Goal: Book appointment/travel/reservation

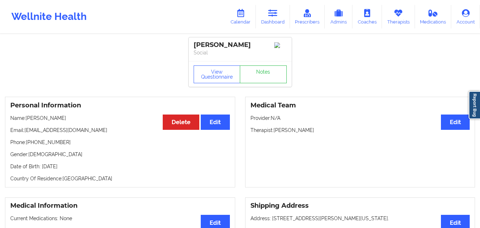
click at [269, 20] on link "Dashboard" at bounding box center [273, 16] width 34 height 23
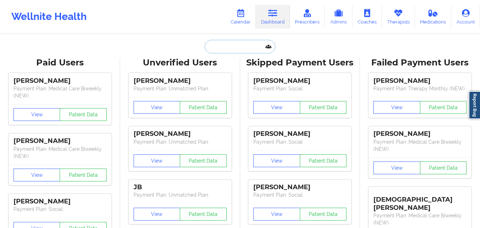
click at [234, 48] on input "text" at bounding box center [240, 46] width 70 height 13
paste input "[PERSON_NAME] [PERSON_NAME]"
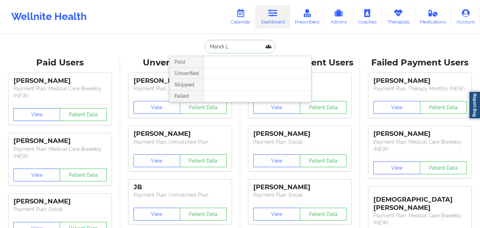
type input "Mandi"
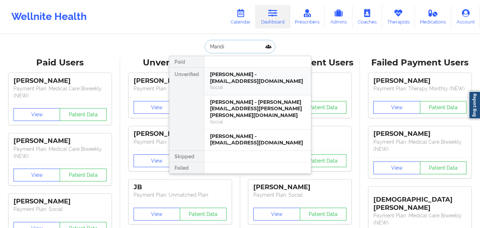
click at [236, 82] on div "[PERSON_NAME] - [EMAIL_ADDRESS][DOMAIN_NAME]" at bounding box center [257, 77] width 95 height 13
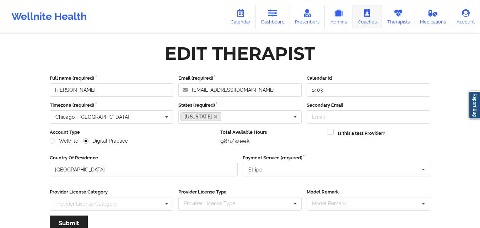
click at [399, 20] on link "Therapists" at bounding box center [398, 16] width 33 height 23
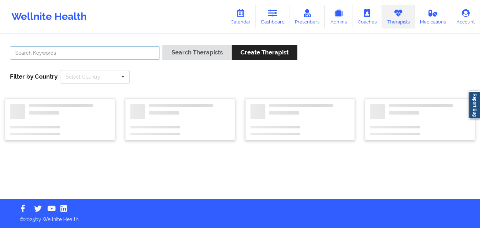
click at [86, 53] on input "text" at bounding box center [85, 52] width 150 height 13
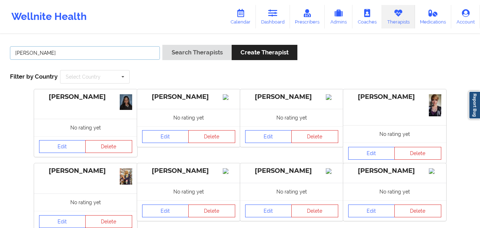
click at [32, 52] on input "Quisha Castro" at bounding box center [85, 52] width 150 height 13
type input "[PERSON_NAME] [PERSON_NAME]"
click at [162, 45] on button "Search Therapists" at bounding box center [196, 52] width 69 height 15
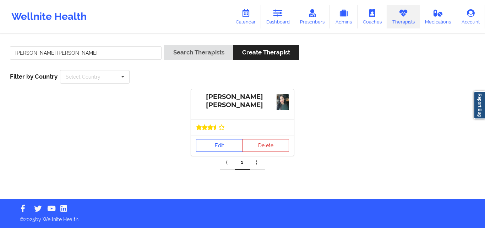
click at [212, 141] on link "Edit" at bounding box center [219, 145] width 47 height 13
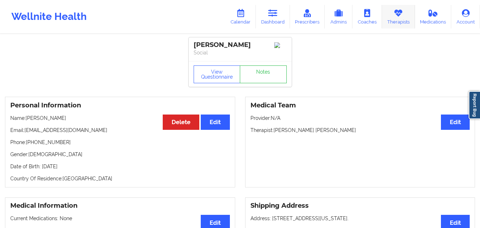
click at [399, 26] on link "Therapists" at bounding box center [398, 16] width 33 height 23
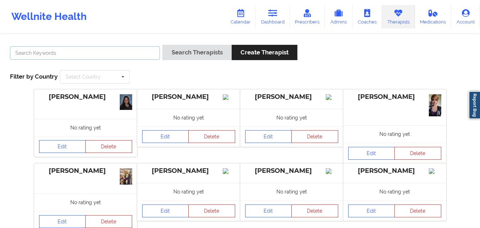
click at [138, 48] on input "text" at bounding box center [85, 52] width 150 height 13
click at [30, 53] on input "Quisha Castro" at bounding box center [85, 52] width 150 height 13
type input "[PERSON_NAME] [PERSON_NAME]"
click at [162, 45] on button "Search Therapists" at bounding box center [196, 52] width 69 height 15
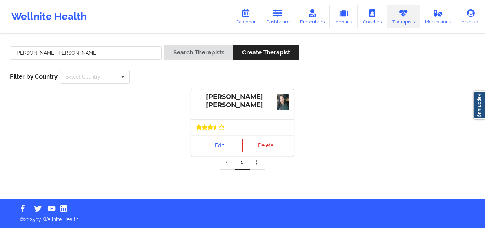
click at [227, 146] on link "Edit" at bounding box center [219, 145] width 47 height 13
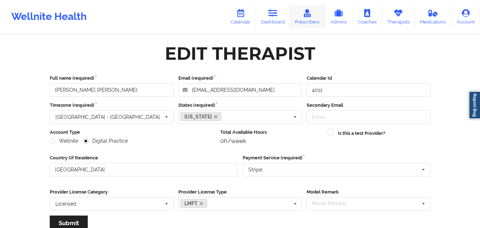
click at [310, 17] on link "Prescribers" at bounding box center [307, 16] width 35 height 23
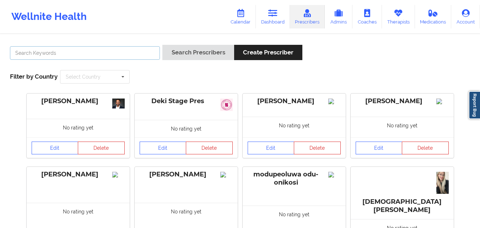
click at [75, 53] on input "text" at bounding box center [85, 52] width 150 height 13
paste input "Clara Witherspoon"
type input "Clara Witherspoon"
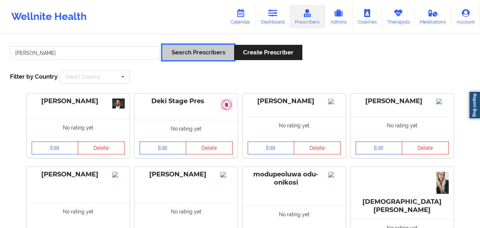
click at [200, 51] on button "Search Prescribers" at bounding box center [197, 52] width 71 height 15
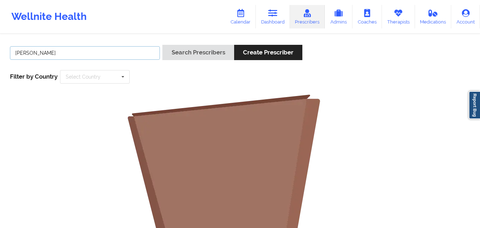
click at [126, 51] on input "Clara Witherspoon" at bounding box center [85, 52] width 150 height 13
click at [401, 19] on link "Therapists" at bounding box center [398, 16] width 33 height 23
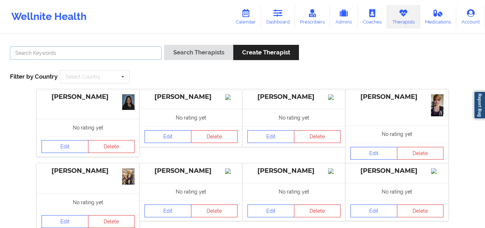
drag, startPoint x: 66, startPoint y: 53, endPoint x: 155, endPoint y: 53, distance: 88.8
click at [66, 53] on input "text" at bounding box center [86, 52] width 152 height 13
paste input "Clara Witherspoon"
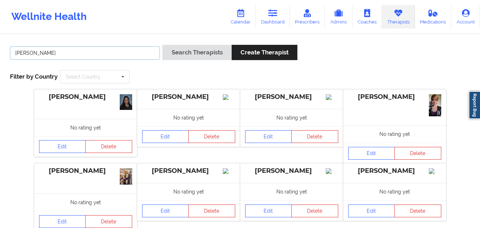
type input "Clara Witherspoon"
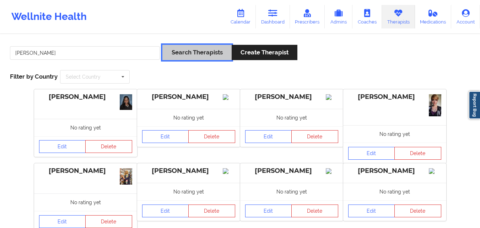
click at [187, 57] on button "Search Therapists" at bounding box center [196, 52] width 69 height 15
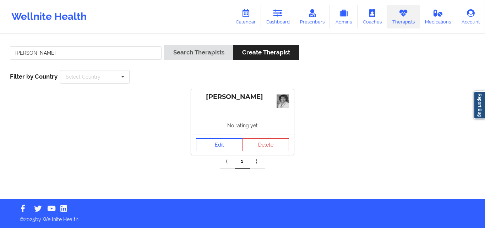
click at [222, 138] on link "Edit" at bounding box center [219, 144] width 47 height 13
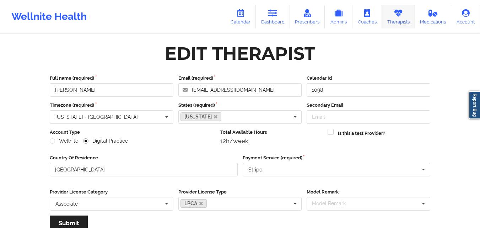
click at [408, 21] on link "Therapists" at bounding box center [398, 16] width 33 height 23
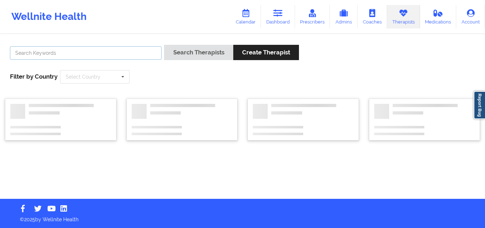
click at [55, 53] on input "text" at bounding box center [86, 52] width 152 height 13
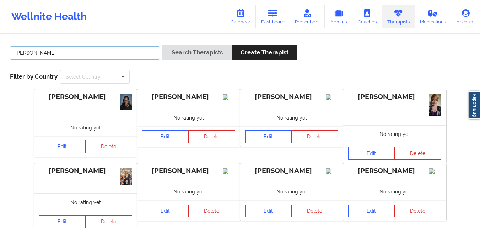
type input "[PERSON_NAME]"
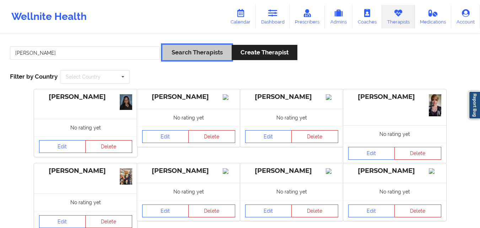
click at [189, 55] on button "Search Therapists" at bounding box center [196, 52] width 69 height 15
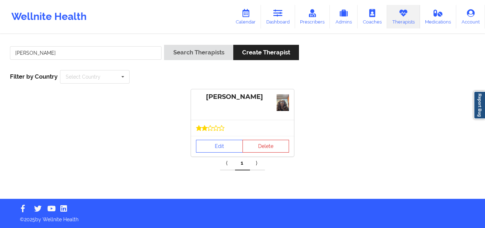
click at [232, 139] on div "Edit Delete" at bounding box center [242, 146] width 103 height 21
click at [227, 144] on link "Edit" at bounding box center [219, 146] width 47 height 13
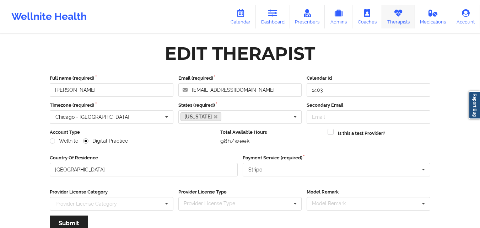
click at [392, 22] on link "Therapists" at bounding box center [398, 16] width 33 height 23
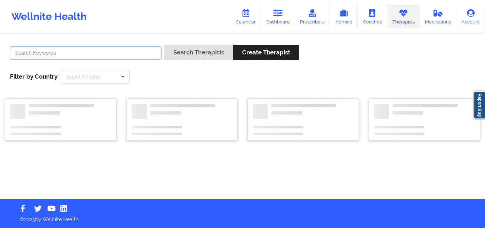
click at [127, 55] on input "text" at bounding box center [86, 52] width 152 height 13
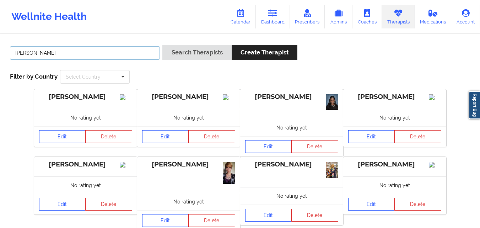
type input "[PERSON_NAME] [PERSON_NAME]"
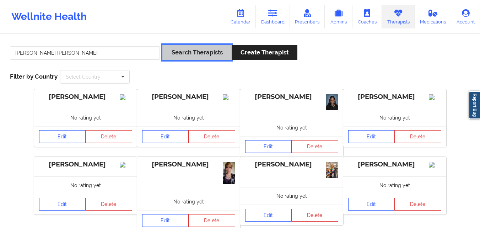
click at [188, 54] on button "Search Therapists" at bounding box center [196, 52] width 69 height 15
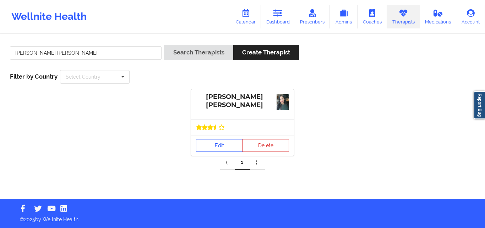
click at [217, 142] on link "Edit" at bounding box center [219, 145] width 47 height 13
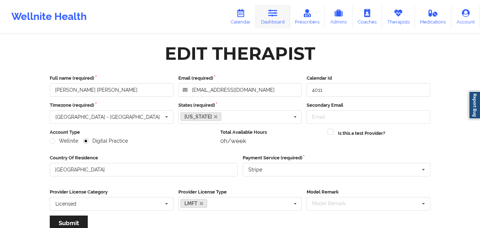
click at [267, 20] on link "Dashboard" at bounding box center [273, 16] width 34 height 23
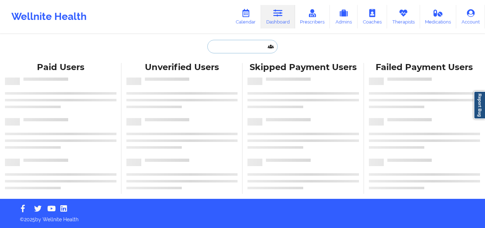
click at [230, 43] on input "text" at bounding box center [242, 46] width 70 height 13
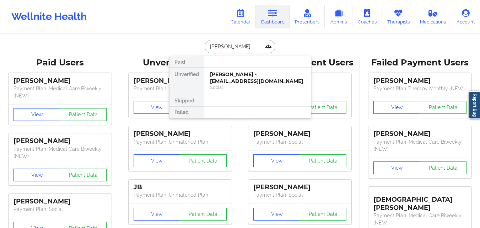
type input "[PERSON_NAME]"
click at [284, 92] on div "Mandi Foster - mandifoster_uta@hotmail.com Social" at bounding box center [257, 80] width 107 height 27
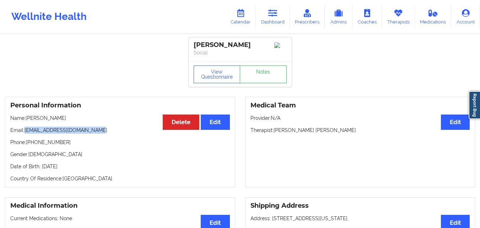
drag, startPoint x: 26, startPoint y: 134, endPoint x: 114, endPoint y: 135, distance: 88.8
click at [114, 134] on p "Email: mandifoster_uta@hotmail.com" at bounding box center [119, 129] width 219 height 7
copy p "[EMAIL_ADDRESS][DOMAIN_NAME]"
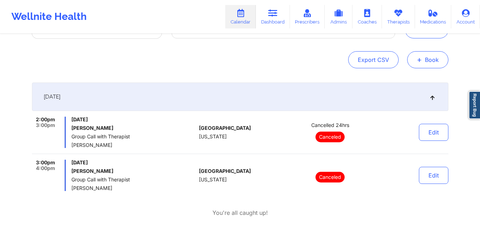
click at [426, 66] on button "+ Book" at bounding box center [427, 59] width 41 height 17
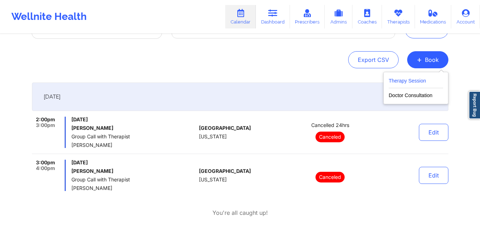
click at [401, 82] on button "Therapy Session" at bounding box center [415, 82] width 54 height 12
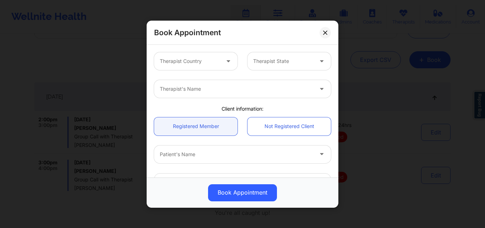
click at [202, 55] on div "Therapist Country" at bounding box center [187, 61] width 66 height 18
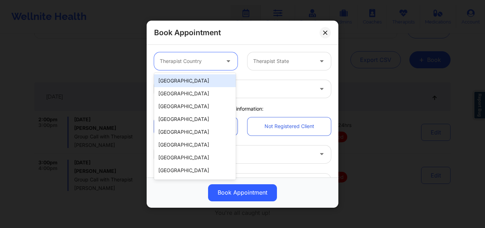
click at [198, 83] on div "[GEOGRAPHIC_DATA]" at bounding box center [195, 80] width 82 height 13
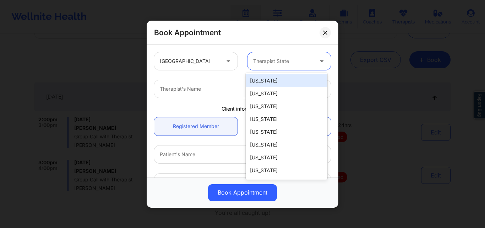
click at [289, 58] on div at bounding box center [283, 61] width 60 height 9
type input "Ca"
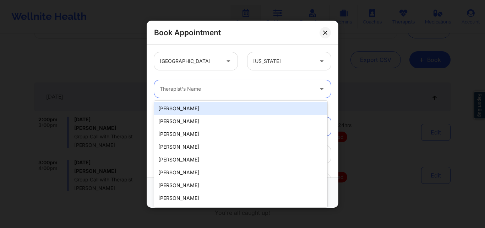
click at [244, 87] on div at bounding box center [236, 89] width 153 height 9
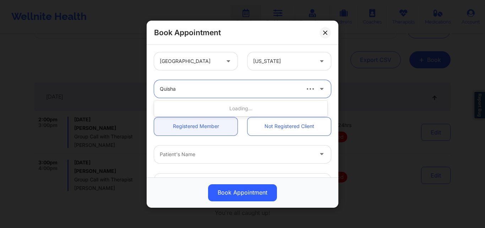
type input "Quisha"
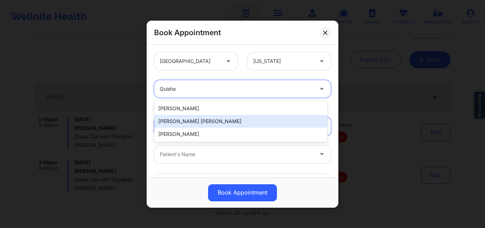
click at [211, 119] on div "[PERSON_NAME] [PERSON_NAME]" at bounding box center [240, 121] width 173 height 13
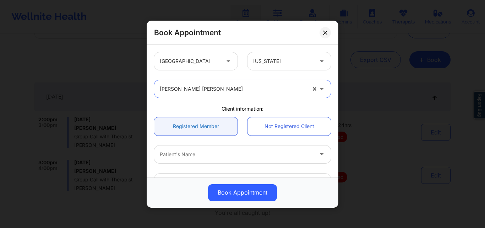
click at [192, 125] on link "Registered Member" at bounding box center [195, 126] width 83 height 18
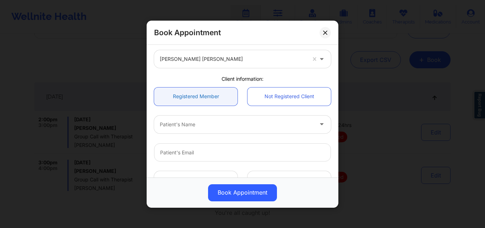
scroll to position [36, 0]
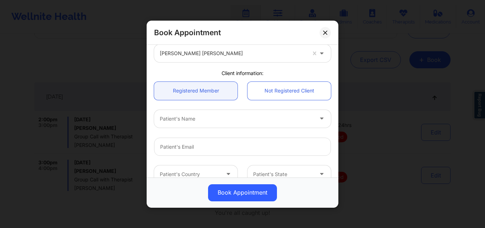
click at [192, 122] on div at bounding box center [236, 118] width 153 height 9
type input "Mandi"
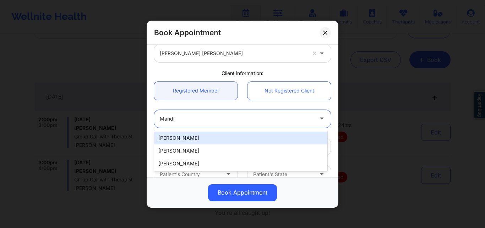
type input "mandifoster_uta@hotmail.com"
type input "+1214-729-5517"
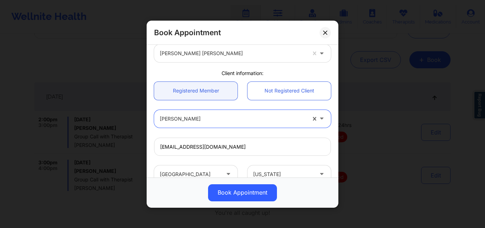
scroll to position [169, 0]
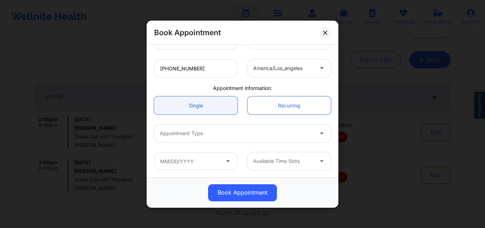
click at [193, 102] on link "Single" at bounding box center [195, 105] width 83 height 18
click at [204, 136] on div at bounding box center [236, 133] width 153 height 9
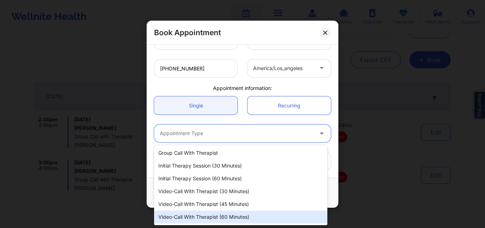
click at [224, 216] on div "Video-Call with Therapist (60 minutes)" at bounding box center [240, 216] width 173 height 13
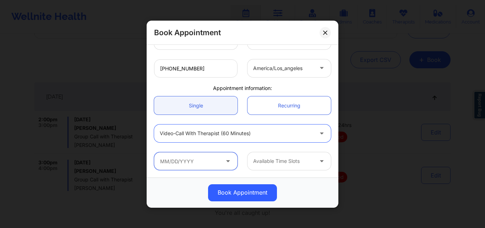
click at [198, 159] on input "text" at bounding box center [195, 161] width 83 height 18
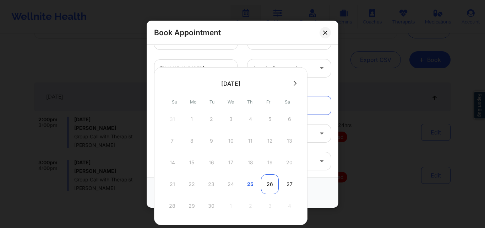
click at [263, 183] on div "26" at bounding box center [270, 184] width 18 height 20
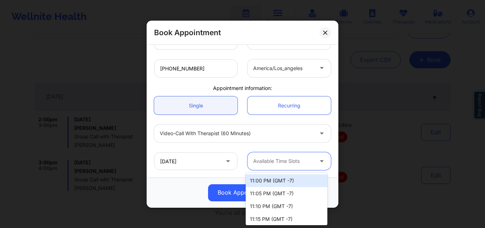
click at [278, 160] on div at bounding box center [283, 161] width 60 height 9
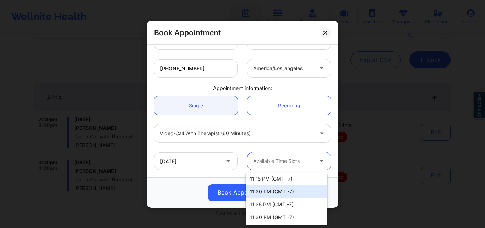
scroll to position [0, 0]
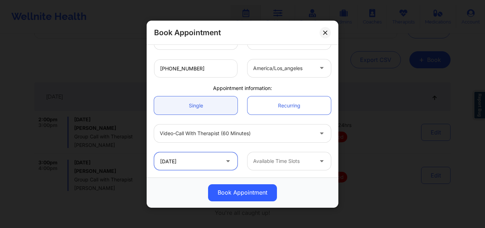
click at [214, 160] on input "09/26/2025" at bounding box center [195, 161] width 83 height 18
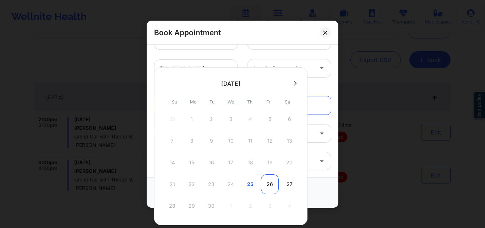
click at [268, 187] on div "26" at bounding box center [270, 184] width 18 height 20
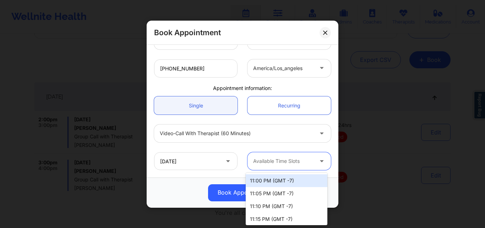
click at [289, 163] on div at bounding box center [283, 161] width 60 height 9
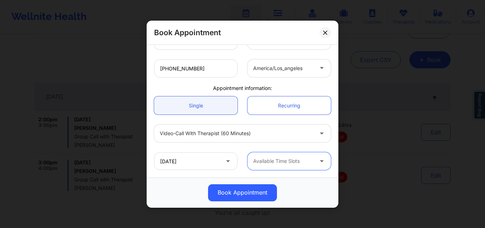
click at [289, 163] on div at bounding box center [283, 161] width 60 height 9
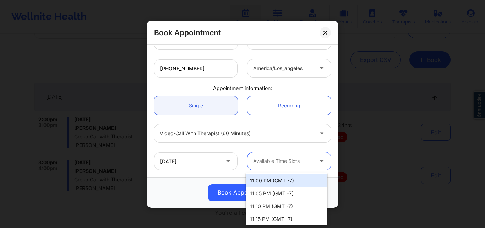
click at [299, 156] on div "Available Time Slots" at bounding box center [280, 161] width 66 height 18
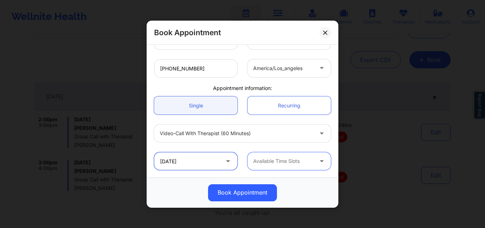
click at [200, 160] on input "09/26/2025" at bounding box center [195, 161] width 83 height 18
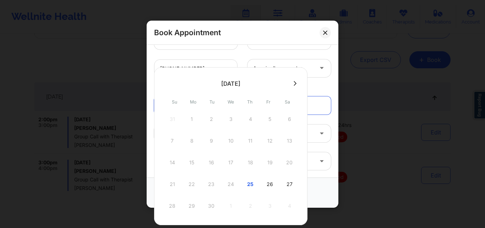
click at [292, 185] on div "27" at bounding box center [290, 184] width 18 height 20
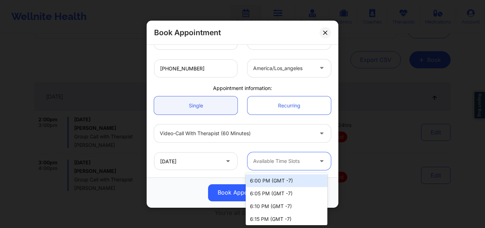
click at [288, 166] on div "Available Time Slots" at bounding box center [280, 161] width 66 height 18
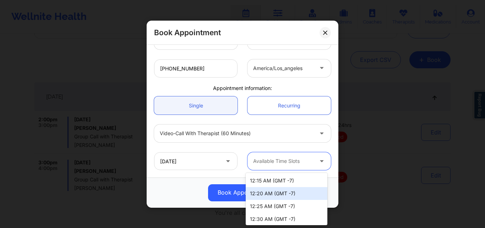
scroll to position [960, 0]
click at [236, 146] on div "Video-Call with Therapist (60 minutes)" at bounding box center [242, 133] width 187 height 28
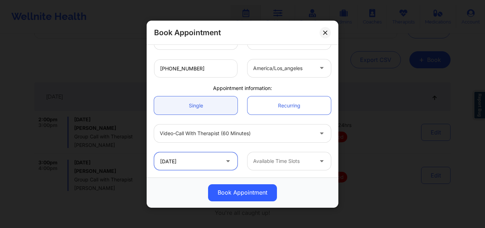
click at [197, 161] on input "09/27/2025" at bounding box center [195, 161] width 83 height 18
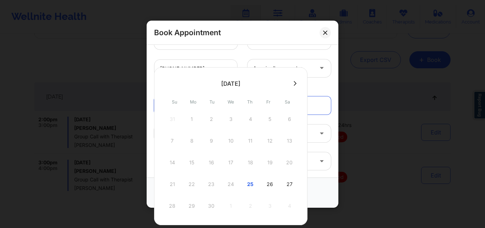
click at [292, 83] on button at bounding box center [295, 83] width 7 height 6
click at [249, 119] on div "2" at bounding box center [250, 119] width 18 height 20
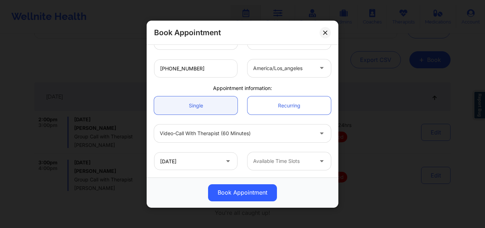
click at [296, 163] on div at bounding box center [283, 161] width 60 height 9
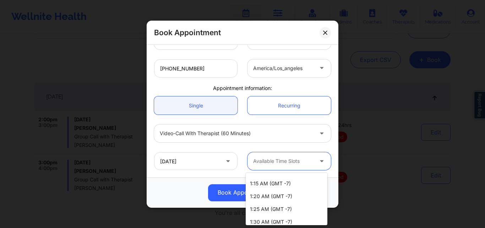
scroll to position [0, 0]
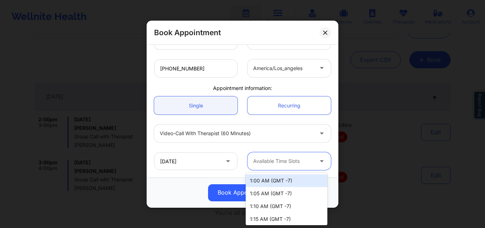
click at [299, 181] on div "1:00 AM (GMT -7)" at bounding box center [287, 180] width 82 height 13
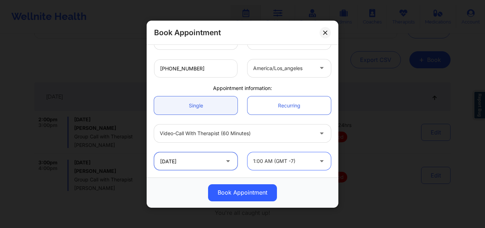
click at [204, 161] on input "10/02/2025" at bounding box center [195, 161] width 83 height 18
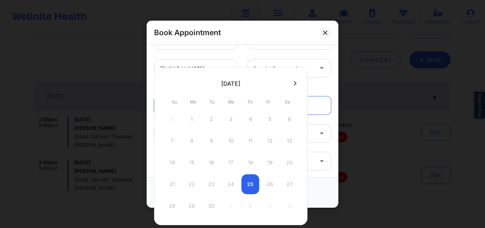
click at [252, 182] on div "21 22 23 24 25 26 27" at bounding box center [230, 184] width 135 height 20
click at [294, 83] on icon at bounding box center [295, 83] width 3 height 5
click at [165, 83] on icon at bounding box center [166, 83] width 3 height 5
click at [252, 186] on div "25" at bounding box center [250, 184] width 18 height 20
type input "09/25/2025"
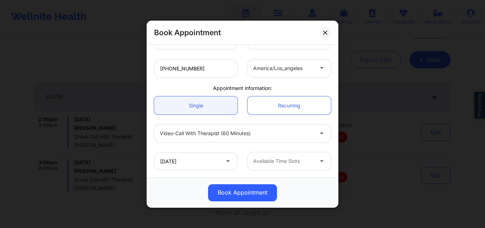
click at [284, 167] on div "Available Time Slots" at bounding box center [280, 161] width 66 height 18
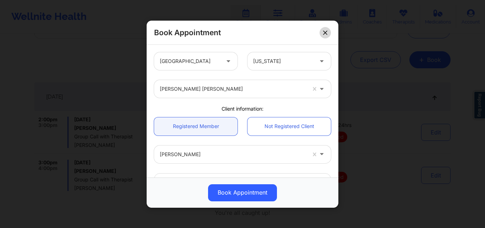
click at [325, 37] on button at bounding box center [325, 32] width 11 height 11
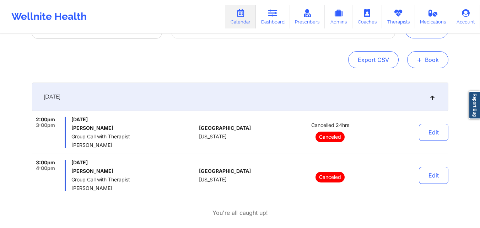
click at [421, 60] on span "+" at bounding box center [418, 60] width 5 height 4
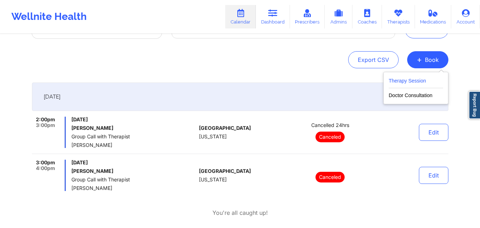
click at [409, 76] on button "Therapy Session" at bounding box center [415, 82] width 54 height 12
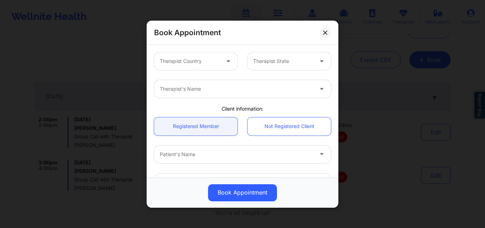
click at [190, 61] on div at bounding box center [190, 61] width 60 height 9
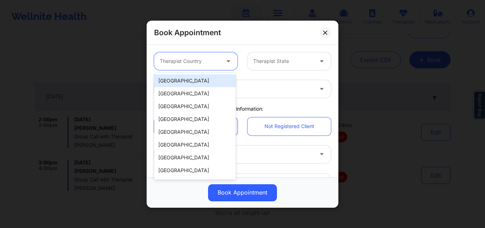
click at [196, 81] on div "[GEOGRAPHIC_DATA]" at bounding box center [195, 80] width 82 height 13
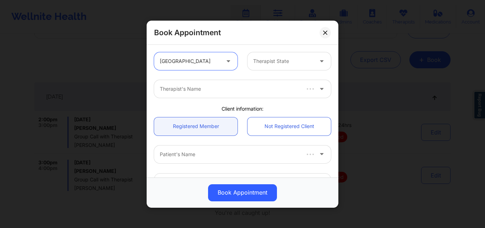
click at [282, 60] on div at bounding box center [283, 61] width 60 height 9
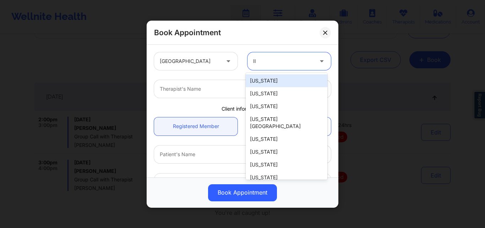
type input "Ill"
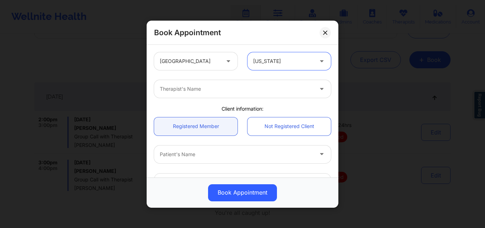
click at [260, 91] on div at bounding box center [236, 89] width 153 height 9
type input "Diane Crocke"
click at [183, 127] on link "Registered Member" at bounding box center [195, 126] width 83 height 18
click at [201, 155] on div at bounding box center [236, 153] width 153 height 9
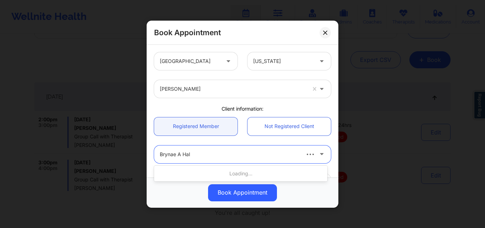
type input "Brynae A Hall"
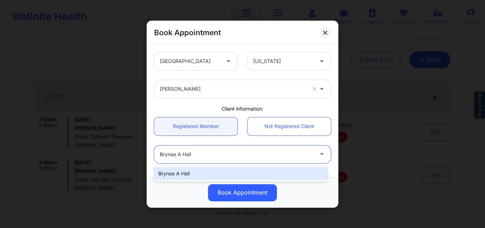
type input "brynaehall2025@u.northwestern.edu"
type input "+17819719617"
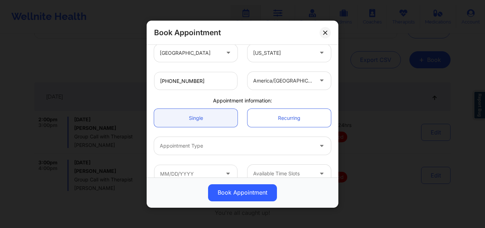
scroll to position [169, 0]
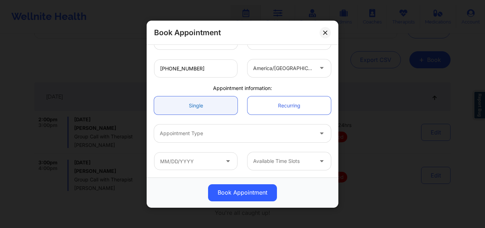
click at [217, 107] on link "Single" at bounding box center [195, 105] width 83 height 18
click at [196, 136] on div at bounding box center [236, 133] width 153 height 9
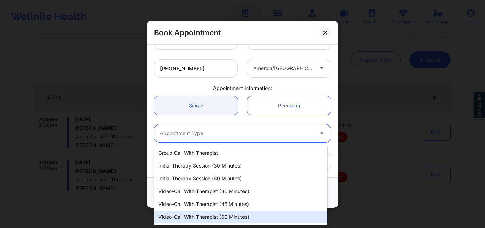
click at [219, 215] on div "Video-Call with Therapist (60 minutes)" at bounding box center [240, 216] width 173 height 13
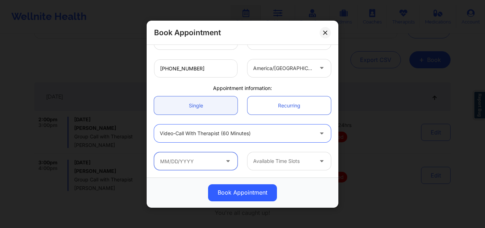
click at [197, 168] on input "text" at bounding box center [195, 161] width 83 height 18
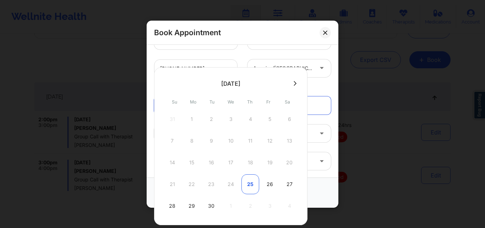
click at [247, 182] on div "25" at bounding box center [250, 184] width 18 height 20
type input "09/25/2025"
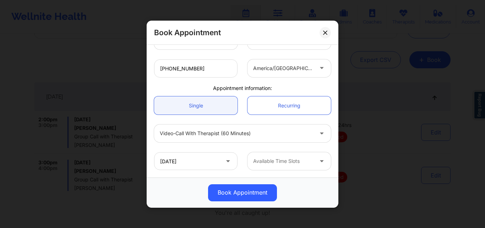
click at [297, 162] on div at bounding box center [283, 161] width 60 height 9
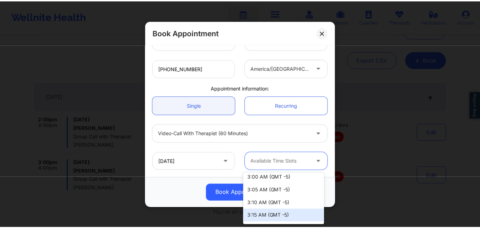
scroll to position [533, 0]
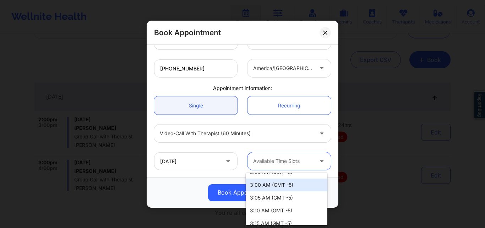
click at [297, 184] on div "3:00 AM (GMT -5)" at bounding box center [287, 184] width 82 height 13
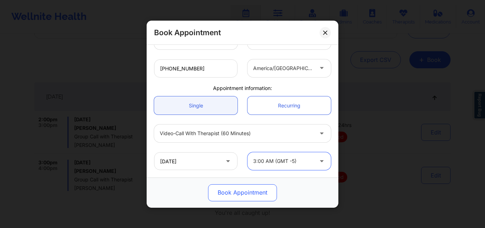
click at [228, 190] on button "Book Appointment" at bounding box center [242, 192] width 69 height 17
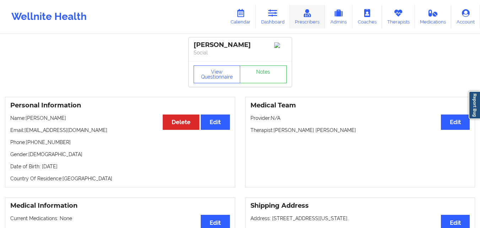
click at [309, 18] on link "Prescribers" at bounding box center [307, 16] width 35 height 23
click at [272, 19] on link "Dashboard" at bounding box center [273, 16] width 34 height 23
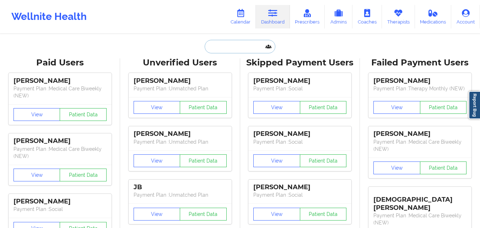
click at [220, 44] on input "text" at bounding box center [240, 46] width 70 height 13
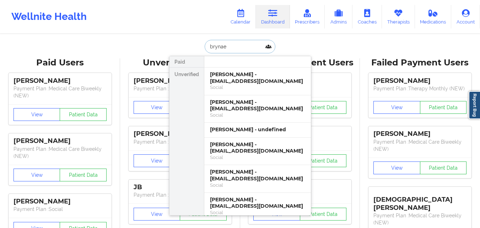
type input "brynae"
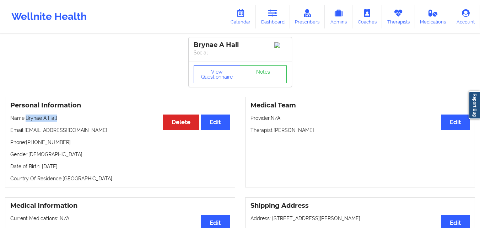
drag, startPoint x: 27, startPoint y: 119, endPoint x: 69, endPoint y: 123, distance: 42.1
click at [69, 121] on p "Name: [PERSON_NAME] A Hall" at bounding box center [119, 117] width 219 height 7
copy p "Brynae A Hall"
drag, startPoint x: 26, startPoint y: 131, endPoint x: 112, endPoint y: 132, distance: 85.9
click at [112, 132] on p "Email: [EMAIL_ADDRESS][DOMAIN_NAME]" at bounding box center [119, 129] width 219 height 7
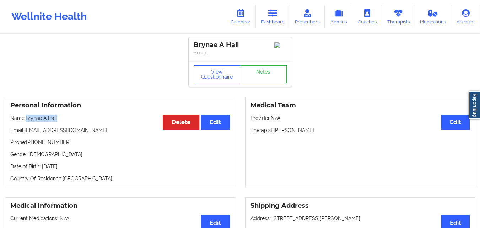
copy p "[EMAIL_ADDRESS][DOMAIN_NAME]"
click at [250, 13] on link "Calendar" at bounding box center [240, 16] width 31 height 23
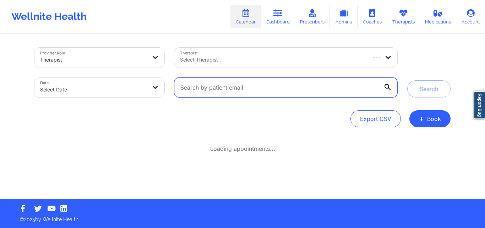
click at [286, 85] on input "text" at bounding box center [285, 87] width 223 height 20
paste input "[EMAIL_ADDRESS][DOMAIN_NAME]"
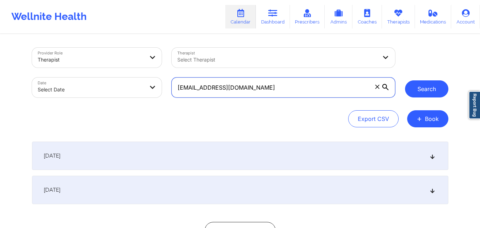
type input "[EMAIL_ADDRESS][DOMAIN_NAME]"
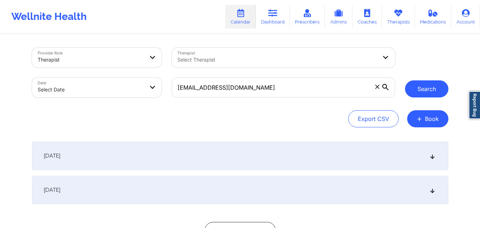
click at [423, 91] on button "Search" at bounding box center [426, 88] width 43 height 17
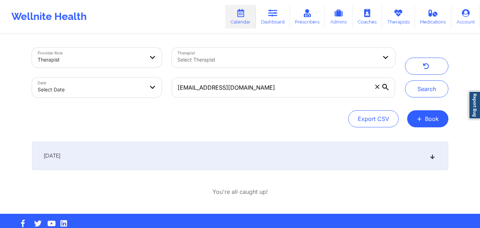
click at [190, 160] on div "[DATE]" at bounding box center [240, 155] width 416 height 28
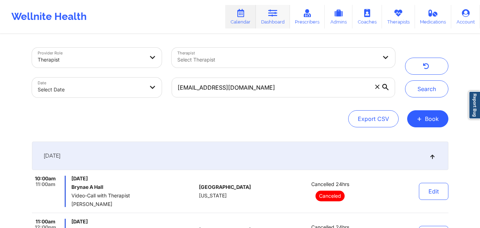
click at [277, 19] on link "Dashboard" at bounding box center [273, 16] width 34 height 23
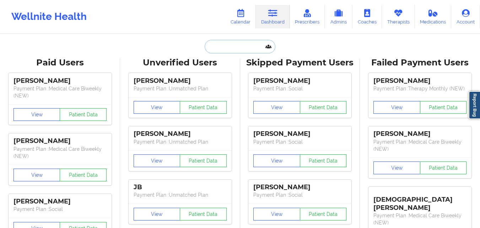
click at [223, 48] on input "text" at bounding box center [240, 46] width 70 height 13
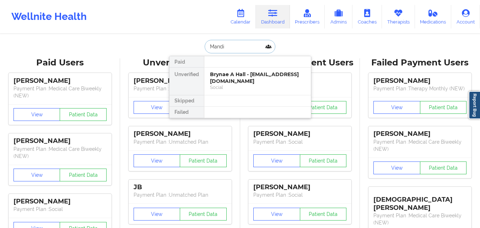
type input "Mandi"
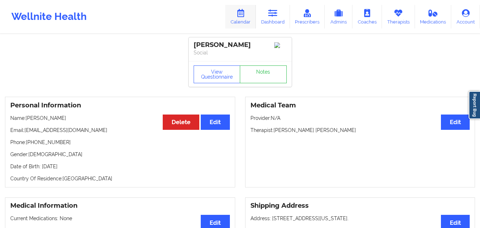
click at [240, 17] on link "Calendar" at bounding box center [240, 16] width 31 height 23
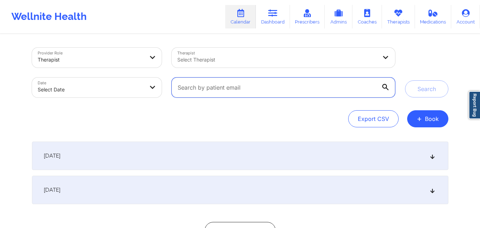
click at [272, 85] on input "text" at bounding box center [282, 87] width 223 height 20
paste input "[EMAIL_ADDRESS][DOMAIN_NAME]"
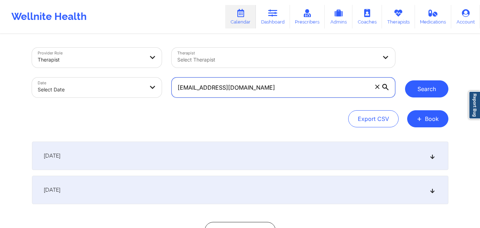
type input "[EMAIL_ADDRESS][DOMAIN_NAME]"
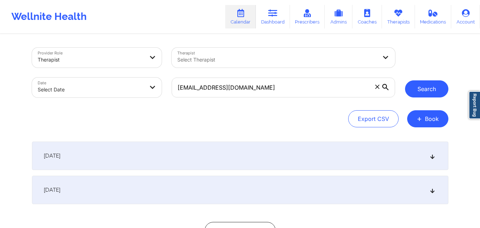
click at [423, 91] on button "Search" at bounding box center [426, 88] width 43 height 17
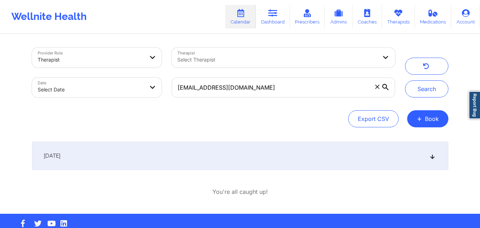
click at [213, 155] on div "[DATE]" at bounding box center [240, 155] width 416 height 28
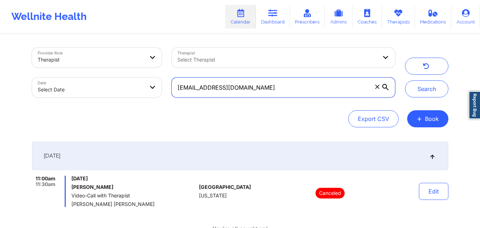
click at [312, 90] on input "[EMAIL_ADDRESS][DOMAIN_NAME]" at bounding box center [282, 87] width 223 height 20
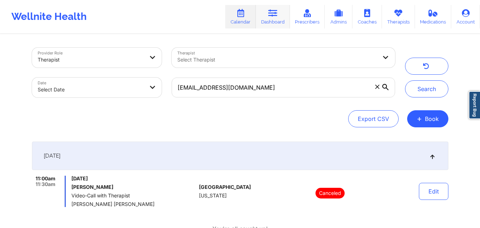
click at [266, 6] on link "Dashboard" at bounding box center [273, 16] width 34 height 23
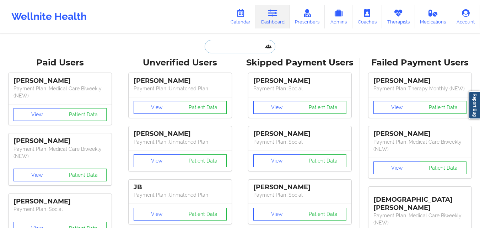
click at [246, 44] on input "text" at bounding box center [240, 46] width 70 height 13
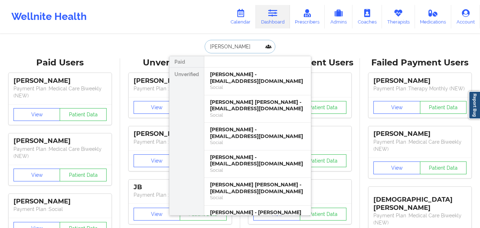
type input "Alma"
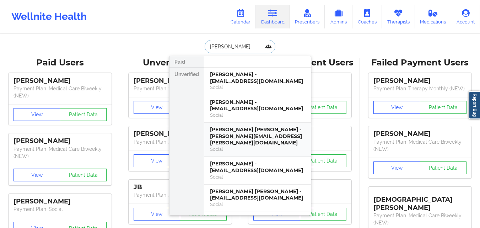
click at [272, 134] on div "Alma Michelle Gonzalez - alma.m.gonzalez@hotmail.com" at bounding box center [257, 136] width 95 height 20
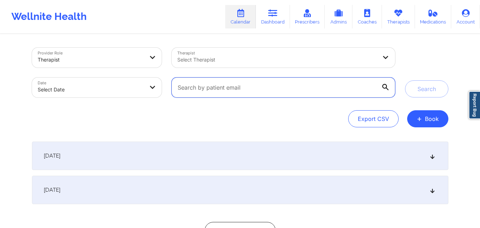
click at [263, 85] on input "text" at bounding box center [282, 87] width 223 height 20
paste input "[EMAIL_ADDRESS][DOMAIN_NAME]"
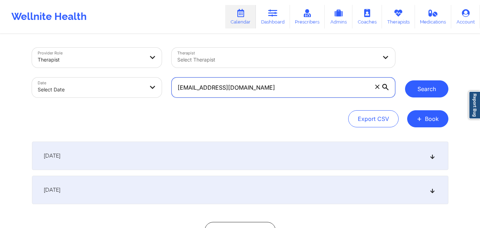
type input "[EMAIL_ADDRESS][DOMAIN_NAME]"
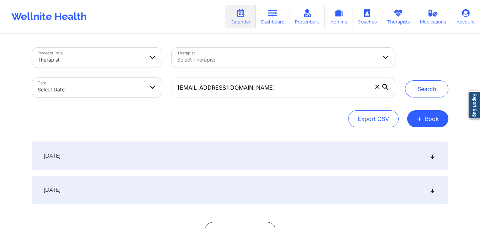
drag, startPoint x: 436, startPoint y: 94, endPoint x: 412, endPoint y: 99, distance: 24.7
click at [436, 94] on button "Search" at bounding box center [426, 88] width 43 height 17
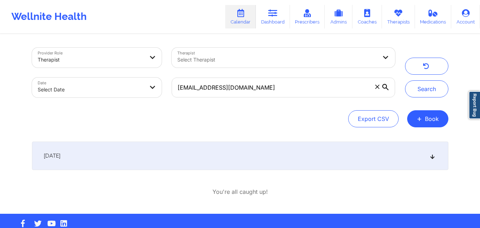
scroll to position [15, 0]
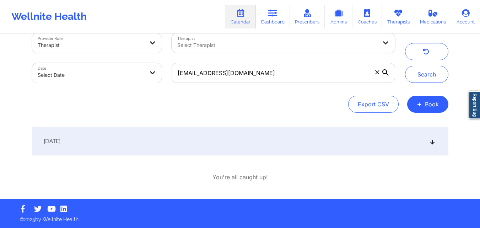
click at [261, 136] on div "[DATE]" at bounding box center [240, 141] width 416 height 28
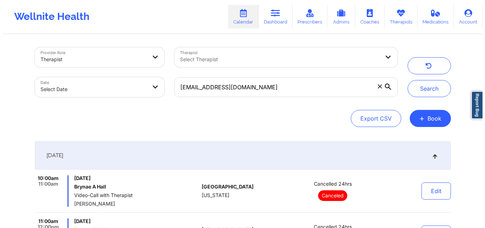
scroll to position [0, 0]
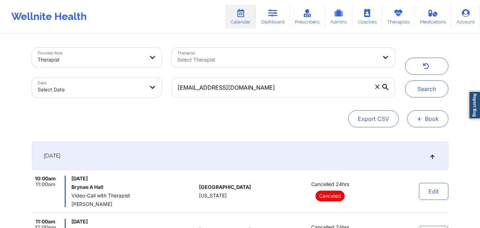
click at [432, 121] on button "+ Book" at bounding box center [427, 118] width 41 height 17
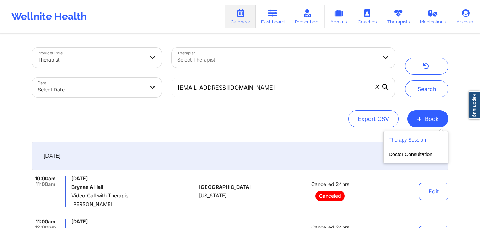
click at [409, 138] on button "Therapy Session" at bounding box center [415, 141] width 54 height 12
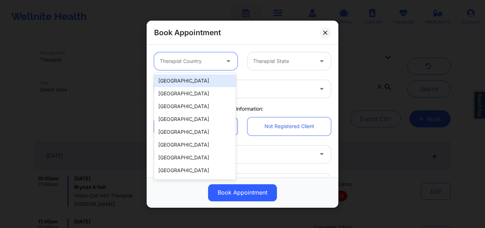
click at [209, 66] on div "Therapist Country" at bounding box center [187, 61] width 66 height 18
click at [205, 83] on div "[GEOGRAPHIC_DATA]" at bounding box center [195, 80] width 82 height 13
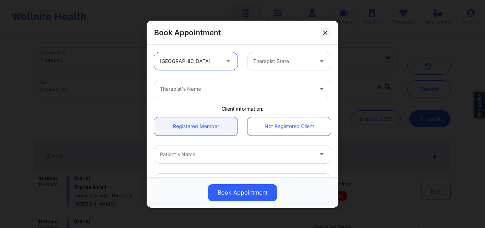
click at [286, 61] on div at bounding box center [283, 61] width 60 height 9
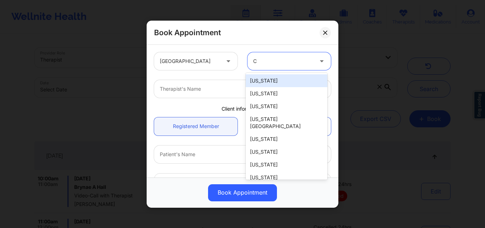
type input "Ca"
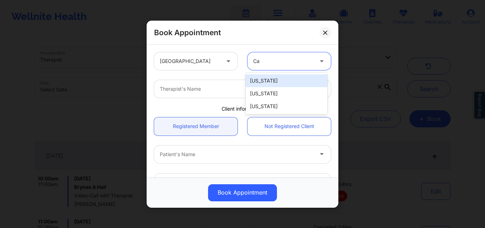
click at [282, 80] on div "[US_STATE]" at bounding box center [287, 80] width 82 height 13
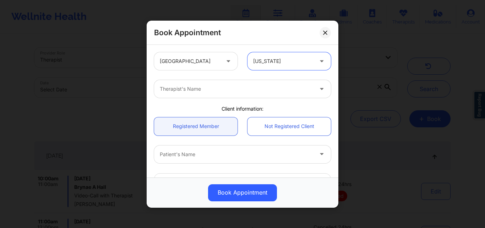
click at [233, 92] on div at bounding box center [236, 89] width 153 height 9
type input "Quisha Monique"
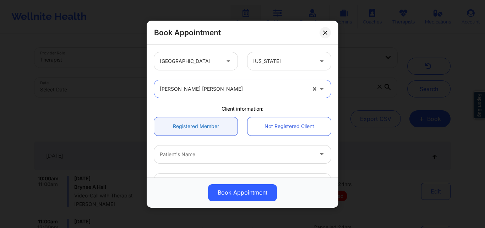
click at [202, 121] on link "Registered Member" at bounding box center [195, 126] width 83 height 18
click at [223, 151] on div at bounding box center [236, 153] width 153 height 9
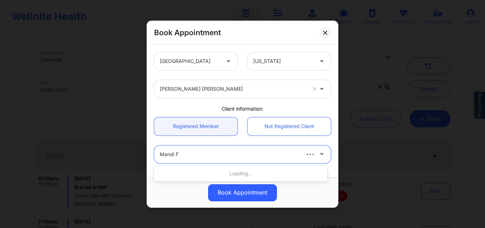
type input "Mandi Fo"
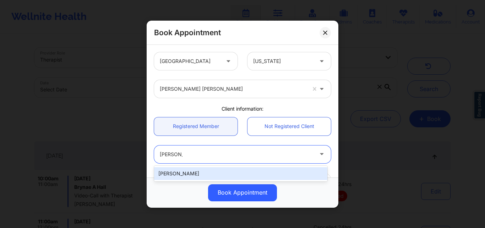
type input "mandifoster_uta@hotmail.com"
type input "+1214-729-5517"
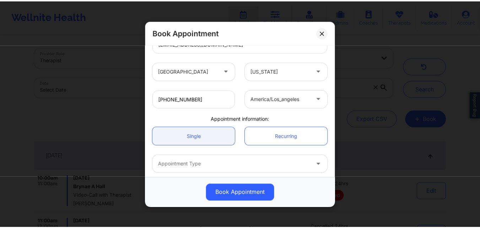
scroll to position [169, 0]
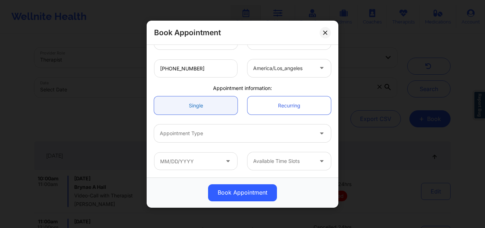
click at [211, 103] on link "Single" at bounding box center [195, 105] width 83 height 18
click at [214, 136] on div at bounding box center [236, 133] width 153 height 9
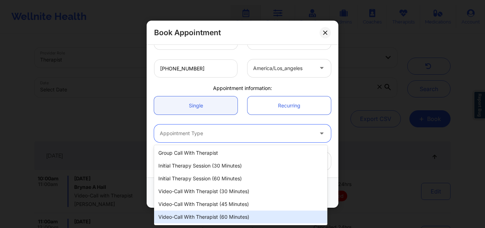
click at [206, 218] on div "Video-Call with Therapist (60 minutes)" at bounding box center [240, 216] width 173 height 13
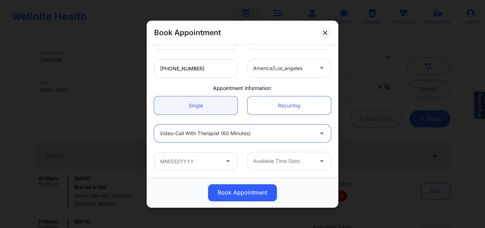
click at [207, 132] on div at bounding box center [236, 133] width 153 height 9
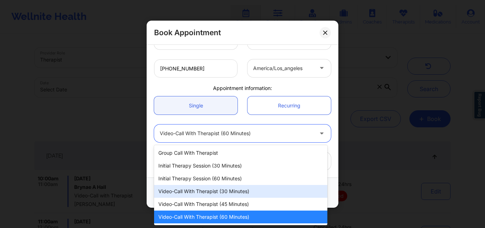
click at [205, 192] on div "Video-Call with Therapist (30 minutes)" at bounding box center [240, 191] width 173 height 13
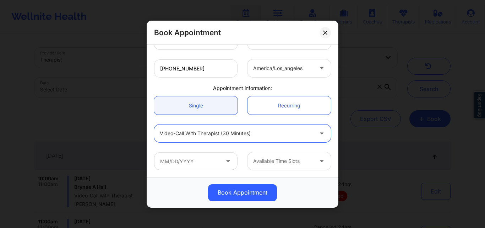
click at [248, 134] on div at bounding box center [236, 133] width 153 height 9
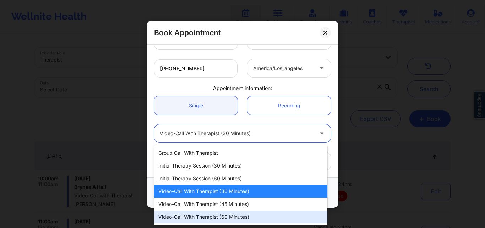
click at [232, 217] on div "Video-Call with Therapist (60 minutes)" at bounding box center [240, 216] width 173 height 13
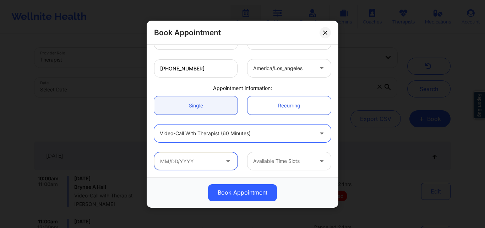
click at [193, 164] on input "text" at bounding box center [195, 161] width 83 height 18
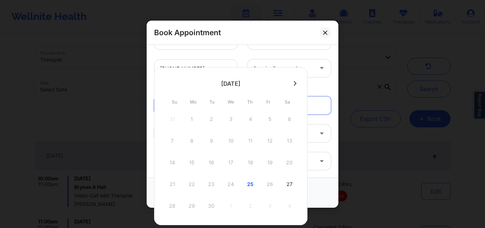
click at [294, 85] on icon at bounding box center [295, 83] width 3 height 5
click at [248, 118] on div "2" at bounding box center [250, 119] width 18 height 20
type input "10/02/2025"
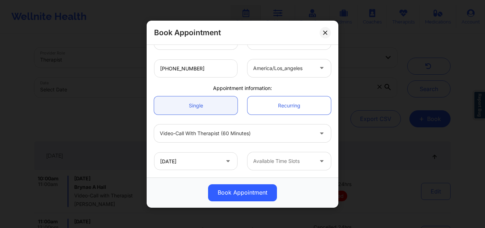
click at [292, 159] on div at bounding box center [283, 161] width 60 height 9
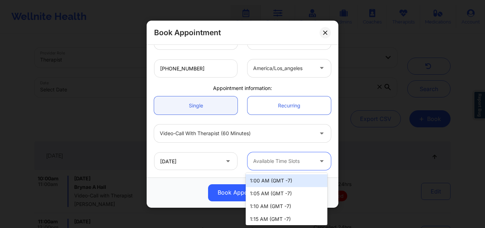
click at [278, 180] on div "1:00 AM (GMT -7)" at bounding box center [287, 180] width 82 height 13
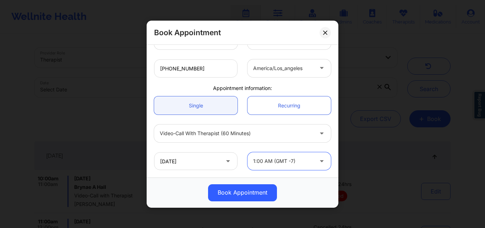
click at [314, 163] on div at bounding box center [322, 161] width 17 height 18
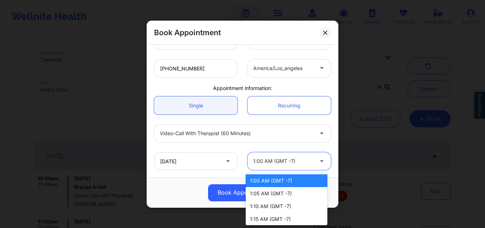
click at [290, 181] on div "1:00 AM (GMT -7)" at bounding box center [287, 180] width 82 height 13
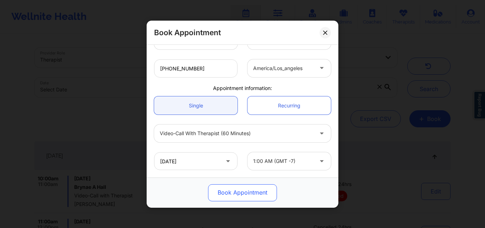
click at [249, 191] on button "Book Appointment" at bounding box center [242, 192] width 69 height 17
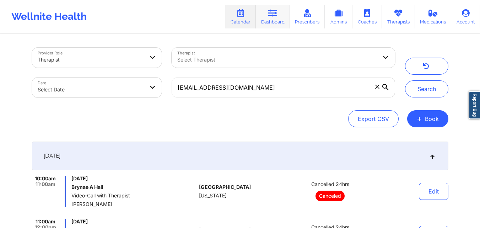
click at [276, 19] on link "Dashboard" at bounding box center [273, 16] width 34 height 23
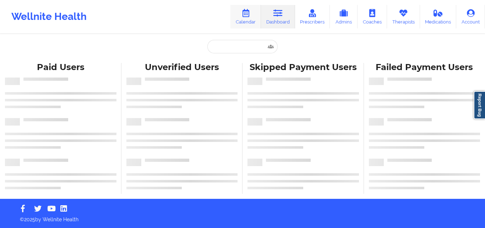
click at [246, 18] on link "Calendar" at bounding box center [245, 16] width 31 height 23
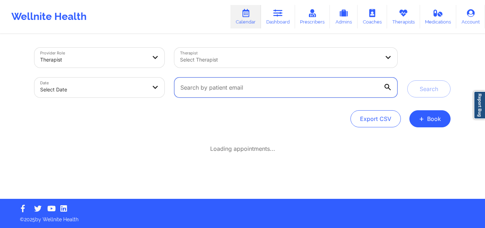
click at [249, 92] on input "text" at bounding box center [285, 87] width 223 height 20
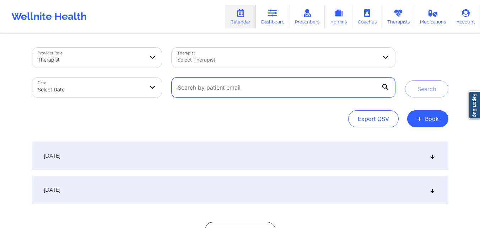
paste input "mandifoster_uta@hotmail.com"
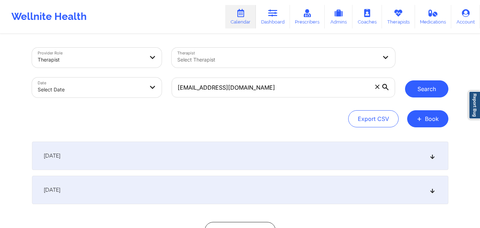
click at [426, 93] on button "Search" at bounding box center [426, 88] width 43 height 17
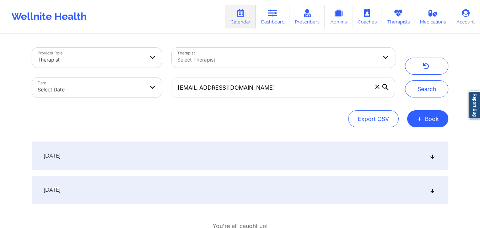
click at [251, 190] on div "October 2, 2025" at bounding box center [240, 189] width 416 height 28
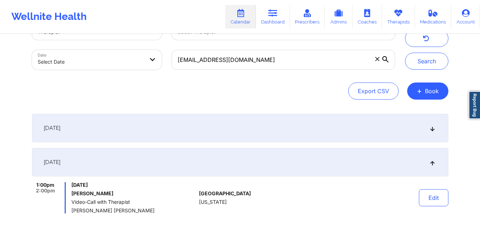
scroll to position [36, 0]
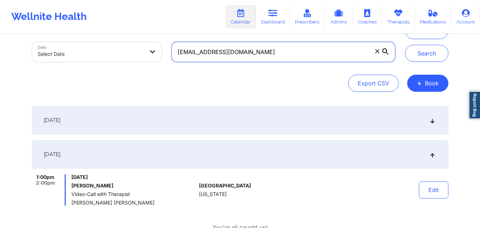
click at [274, 53] on input "mandifoster_uta@hotmail.com" at bounding box center [282, 52] width 223 height 20
paste input "alma.m.gonzalez"
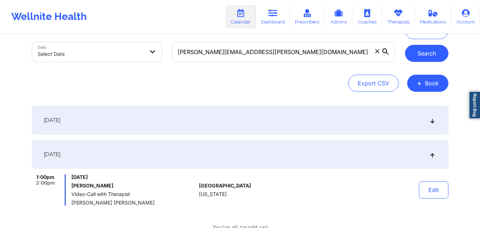
click at [417, 53] on button "Search" at bounding box center [426, 53] width 43 height 17
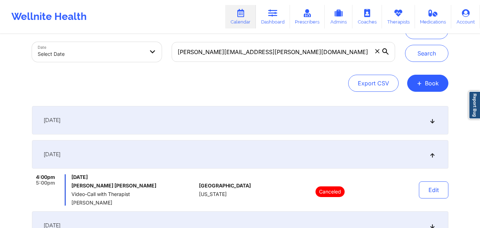
click at [221, 125] on div "September 25, 2025" at bounding box center [240, 120] width 416 height 28
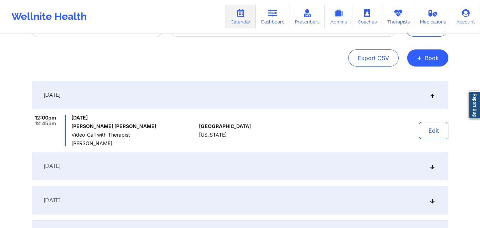
scroll to position [71, 0]
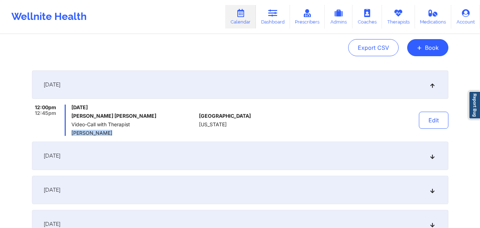
drag, startPoint x: 73, startPoint y: 132, endPoint x: 104, endPoint y: 133, distance: 30.9
click at [104, 133] on span "[PERSON_NAME]" at bounding box center [133, 133] width 125 height 6
copy span "[PERSON_NAME]"
click at [161, 120] on div "Thursday, September 25, 2025 Alma Michelle Gonzalez Video-Call with Therapist M…" at bounding box center [133, 119] width 125 height 31
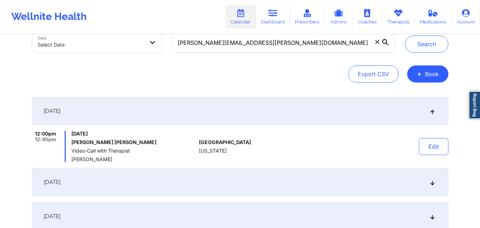
scroll to position [36, 0]
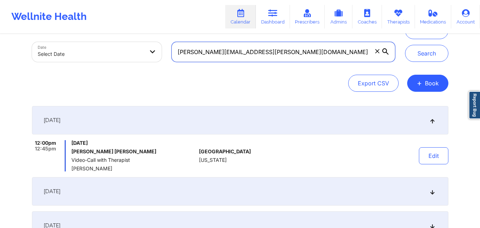
click at [278, 49] on input "[PERSON_NAME][EMAIL_ADDRESS][PERSON_NAME][DOMAIN_NAME]" at bounding box center [282, 52] width 223 height 20
click at [278, 50] on input "[PERSON_NAME][EMAIL_ADDRESS][PERSON_NAME][DOMAIN_NAME]" at bounding box center [282, 52] width 223 height 20
paste input "Chelsea.Messinabills@outlook"
type input "chelsea.messinabills@outlook.com"
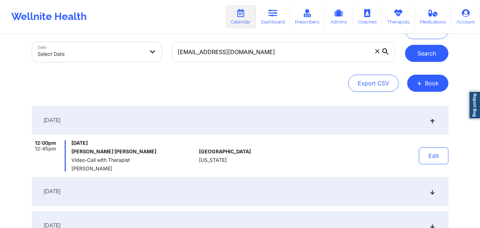
click at [426, 52] on button "Search" at bounding box center [426, 53] width 43 height 17
click at [230, 117] on div "September 26, 2025" at bounding box center [240, 120] width 416 height 28
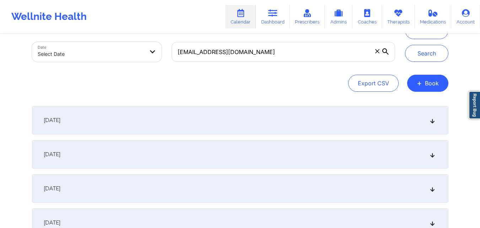
click at [230, 117] on div "September 26, 2025" at bounding box center [240, 120] width 416 height 28
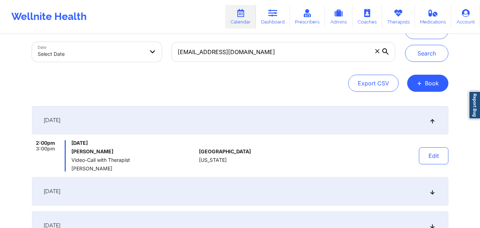
click at [255, 192] on div "October 3, 2025" at bounding box center [240, 191] width 416 height 28
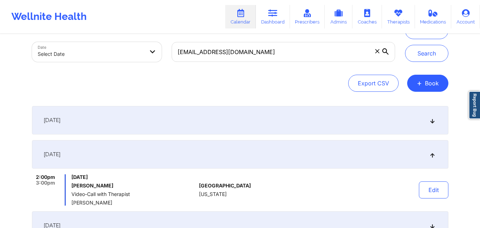
click at [250, 163] on div "October 3, 2025" at bounding box center [240, 154] width 416 height 28
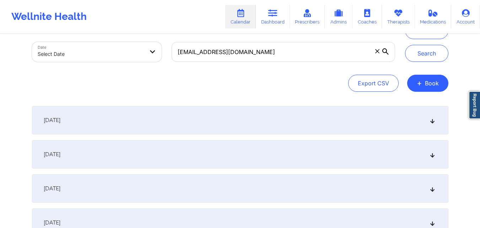
click at [245, 122] on div "September 26, 2025" at bounding box center [240, 120] width 416 height 28
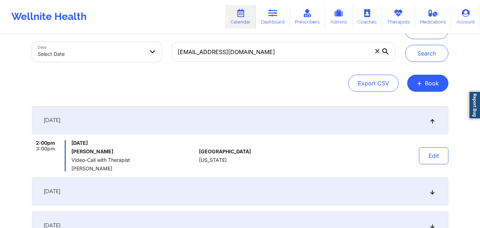
click at [227, 80] on div "Export CSV + Book" at bounding box center [240, 83] width 416 height 17
click at [440, 158] on button "Edit" at bounding box center [433, 155] width 29 height 17
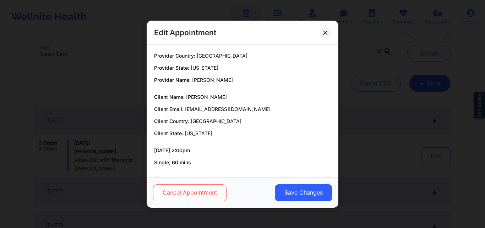
click at [189, 188] on button "Cancel Appointment" at bounding box center [189, 192] width 73 height 17
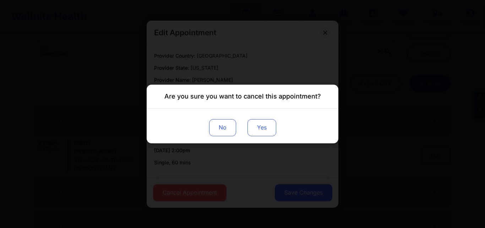
click at [263, 129] on button "Yes" at bounding box center [261, 127] width 29 height 17
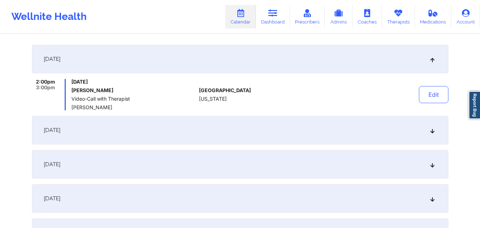
scroll to position [107, 0]
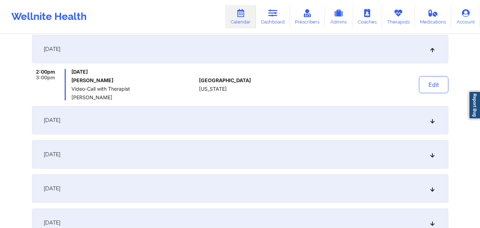
click at [321, 112] on div "October 3, 2025" at bounding box center [240, 120] width 416 height 28
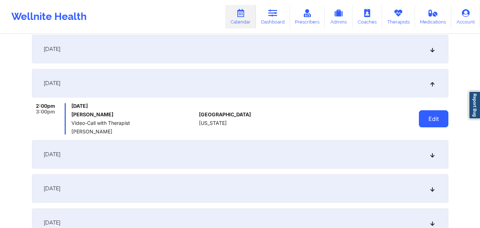
click at [434, 120] on button "Edit" at bounding box center [433, 118] width 29 height 17
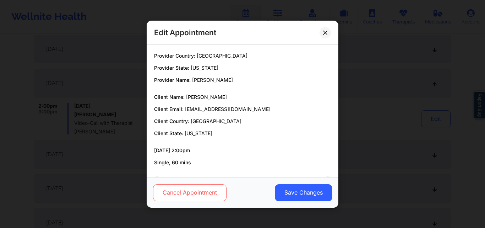
click at [203, 187] on button "Cancel Appointment" at bounding box center [189, 192] width 73 height 17
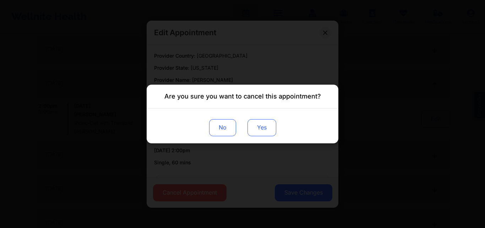
click at [270, 126] on button "Yes" at bounding box center [261, 127] width 29 height 17
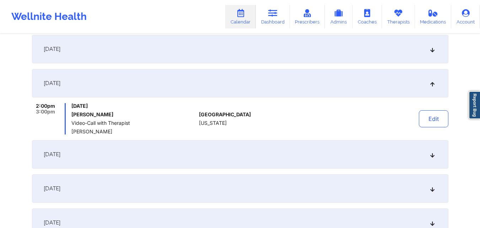
click at [286, 151] on div "October 10, 2025" at bounding box center [240, 154] width 416 height 28
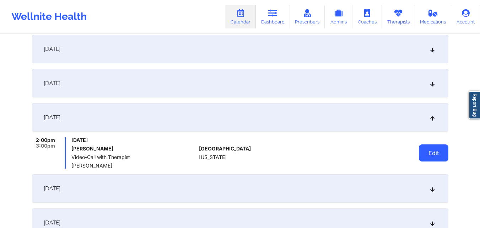
click at [435, 154] on button "Edit" at bounding box center [433, 152] width 29 height 17
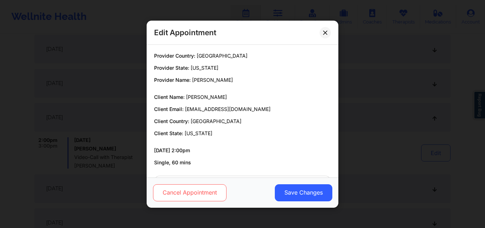
click at [214, 186] on button "Cancel Appointment" at bounding box center [189, 192] width 73 height 17
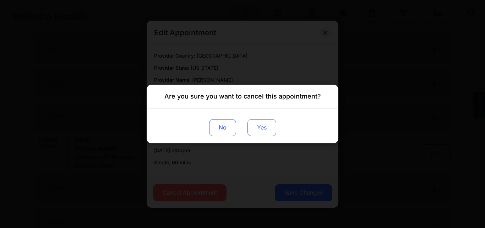
click at [268, 130] on button "Yes" at bounding box center [261, 127] width 29 height 17
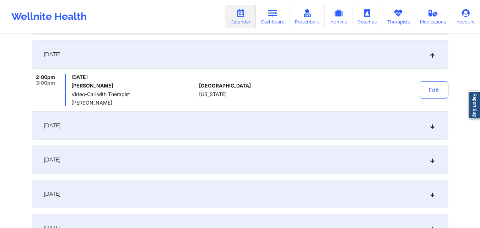
scroll to position [213, 0]
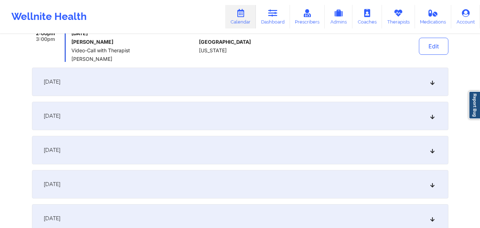
click at [376, 83] on div "October 17, 2025" at bounding box center [240, 81] width 416 height 28
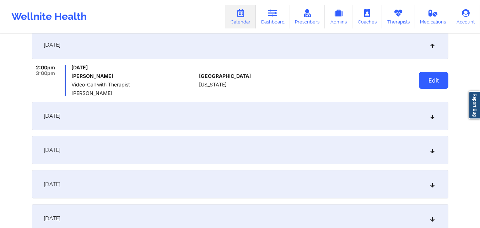
click at [427, 82] on button "Edit" at bounding box center [433, 80] width 29 height 17
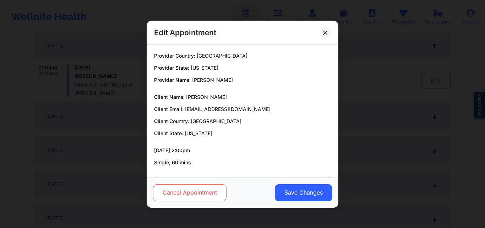
click at [201, 194] on button "Cancel Appointment" at bounding box center [189, 192] width 73 height 17
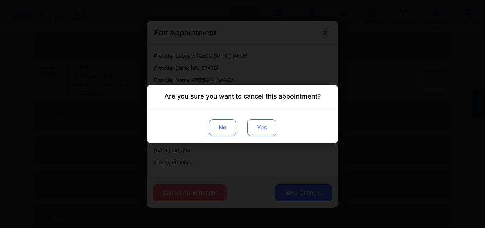
click at [260, 122] on button "Yes" at bounding box center [261, 127] width 29 height 17
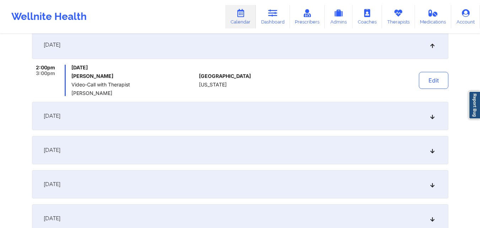
click at [410, 118] on div "October 24, 2025" at bounding box center [240, 116] width 416 height 28
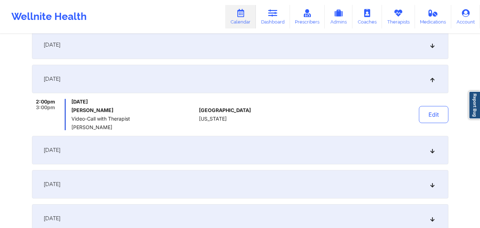
click at [417, 113] on div "Edit" at bounding box center [415, 114] width 66 height 31
click at [441, 113] on button "Edit" at bounding box center [433, 114] width 29 height 17
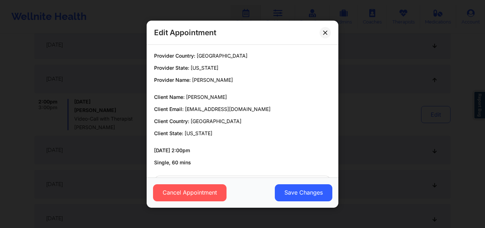
click at [206, 182] on div "Cancel Appointment Save Changes" at bounding box center [243, 192] width 192 height 30
click at [204, 190] on button "Cancel Appointment" at bounding box center [189, 192] width 73 height 17
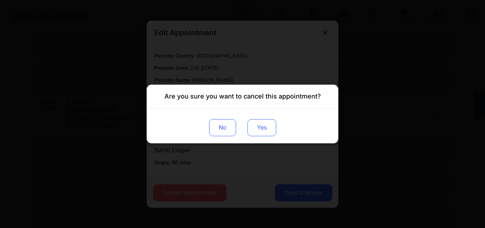
click at [260, 122] on button "Yes" at bounding box center [261, 127] width 29 height 17
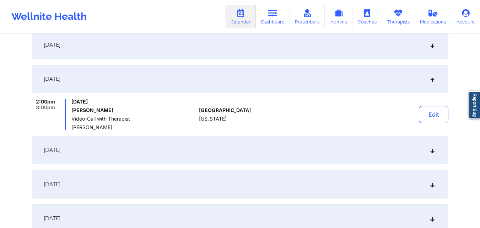
click at [407, 150] on div "October 31, 2025" at bounding box center [240, 150] width 416 height 28
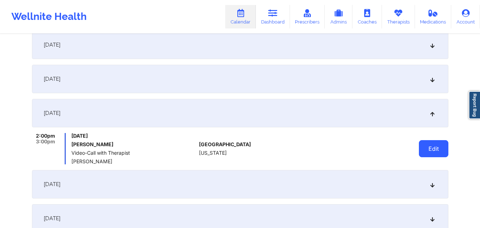
click at [432, 150] on button "Edit" at bounding box center [433, 148] width 29 height 17
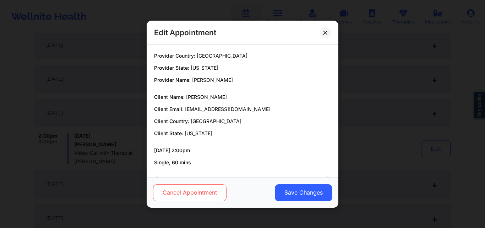
click at [199, 188] on button "Cancel Appointment" at bounding box center [189, 192] width 73 height 17
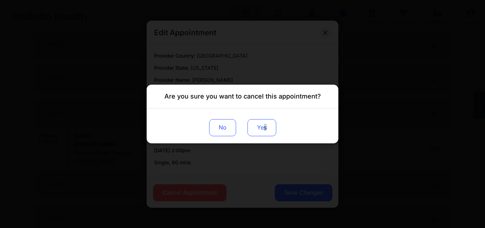
click at [265, 125] on button "Yes" at bounding box center [261, 127] width 29 height 17
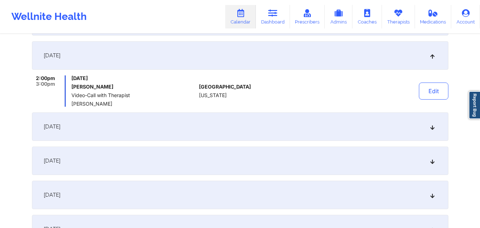
scroll to position [284, 0]
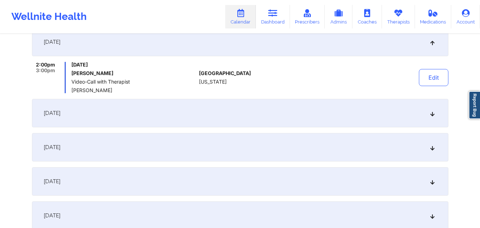
click at [364, 107] on div "November 7, 2025" at bounding box center [240, 113] width 416 height 28
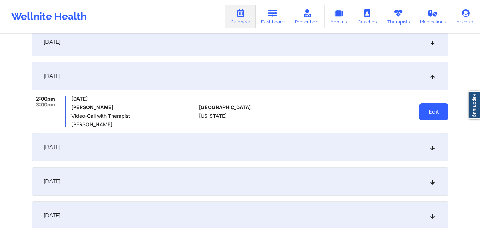
click at [433, 112] on button "Edit" at bounding box center [433, 111] width 29 height 17
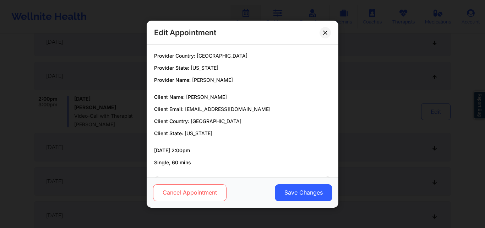
click at [192, 186] on button "Cancel Appointment" at bounding box center [189, 192] width 73 height 17
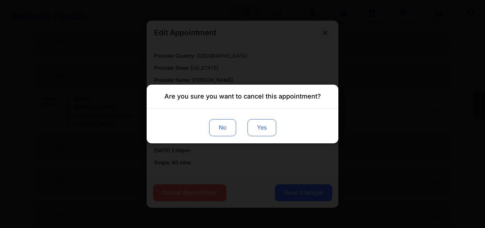
click at [265, 127] on button "Yes" at bounding box center [261, 127] width 29 height 17
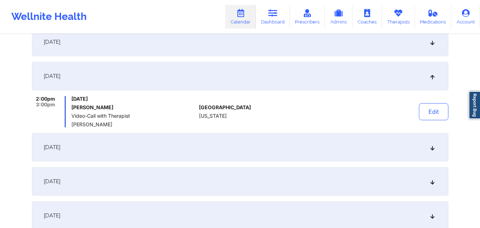
scroll to position [355, 0]
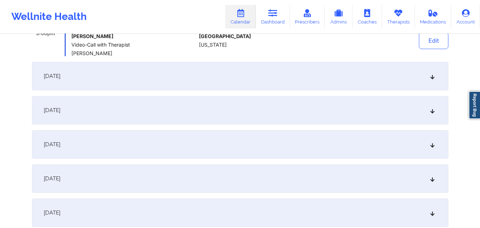
click at [410, 72] on div "November 14, 2025" at bounding box center [240, 76] width 416 height 28
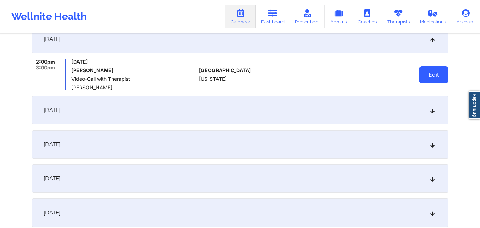
click at [436, 72] on button "Edit" at bounding box center [433, 74] width 29 height 17
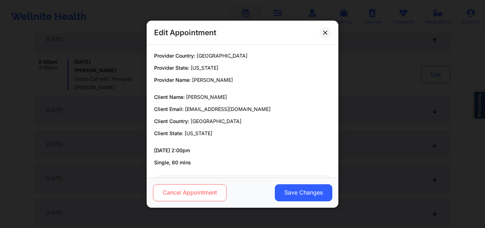
click at [215, 192] on button "Cancel Appointment" at bounding box center [189, 192] width 73 height 17
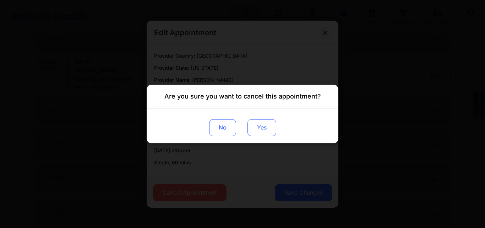
click at [259, 122] on button "Yes" at bounding box center [261, 127] width 29 height 17
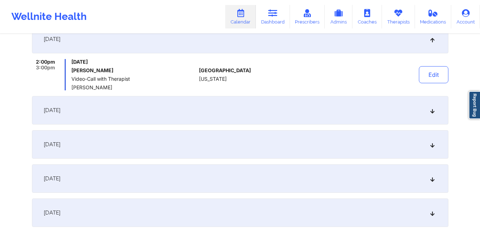
click at [428, 109] on div "November 21, 2025" at bounding box center [240, 110] width 416 height 28
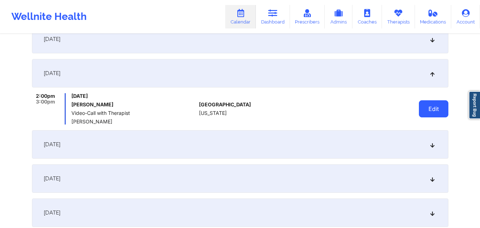
click at [427, 109] on button "Edit" at bounding box center [433, 108] width 29 height 17
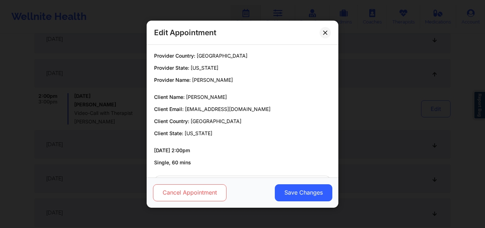
click at [178, 185] on button "Cancel Appointment" at bounding box center [189, 192] width 73 height 17
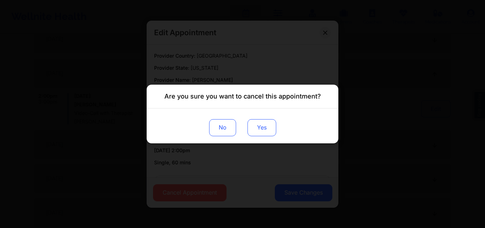
click at [266, 125] on button "Yes" at bounding box center [261, 127] width 29 height 17
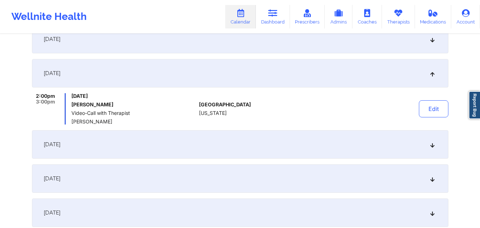
click at [428, 146] on div "November 28, 2025" at bounding box center [240, 144] width 416 height 28
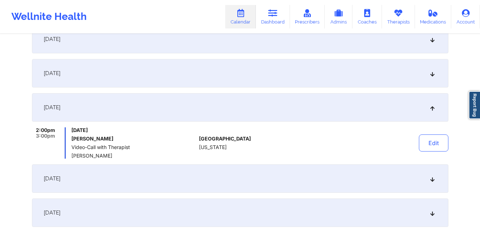
click at [428, 146] on button "Edit" at bounding box center [433, 142] width 29 height 17
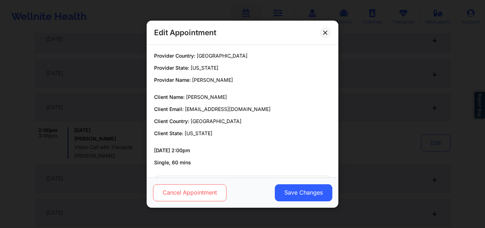
click at [205, 187] on button "Cancel Appointment" at bounding box center [189, 192] width 73 height 17
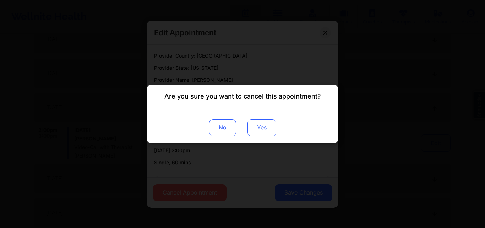
click at [256, 126] on button "Yes" at bounding box center [261, 127] width 29 height 17
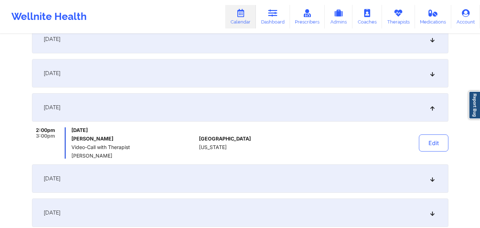
click at [426, 177] on div "December 5, 2025" at bounding box center [240, 178] width 416 height 28
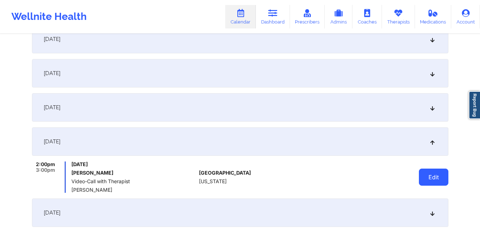
click at [441, 176] on button "Edit" at bounding box center [433, 176] width 29 height 17
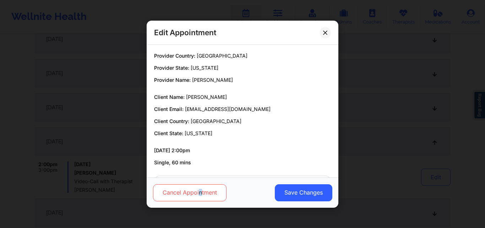
click at [200, 190] on button "Cancel Appointment" at bounding box center [189, 192] width 73 height 17
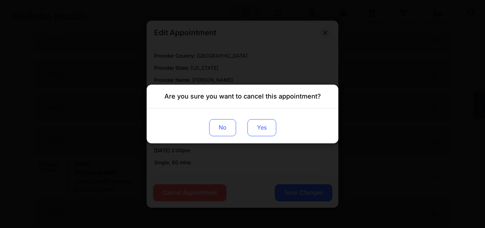
click at [262, 127] on button "Yes" at bounding box center [261, 127] width 29 height 17
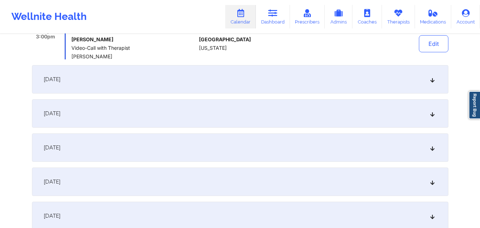
scroll to position [497, 0]
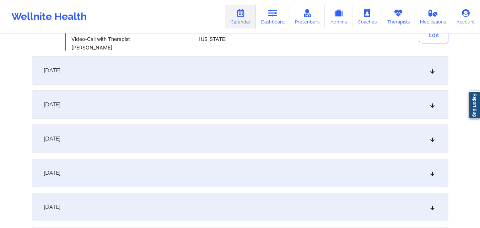
click at [423, 67] on div "December 12, 2025" at bounding box center [240, 70] width 416 height 28
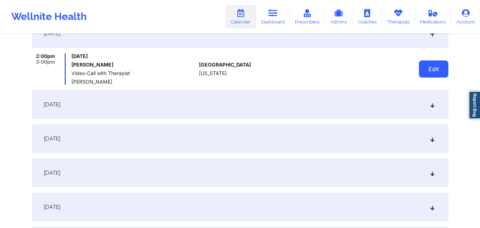
click at [440, 65] on button "Edit" at bounding box center [433, 68] width 29 height 17
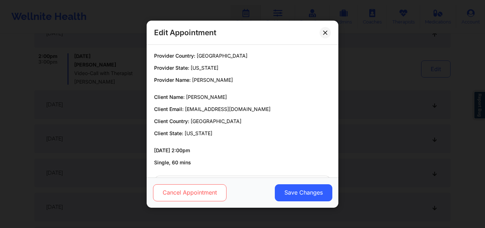
click at [200, 196] on button "Cancel Appointment" at bounding box center [189, 192] width 73 height 17
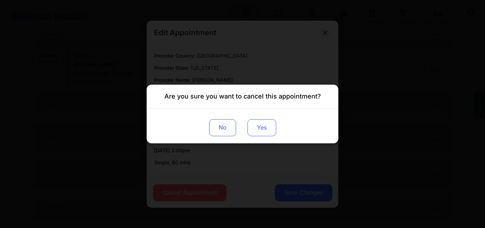
click at [264, 121] on button "Yes" at bounding box center [261, 127] width 29 height 17
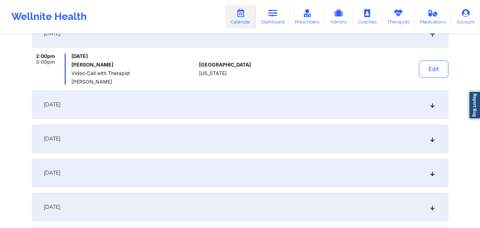
scroll to position [533, 0]
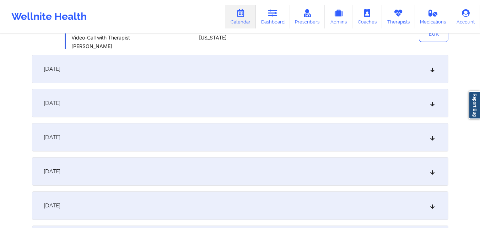
click at [433, 70] on icon at bounding box center [432, 68] width 6 height 5
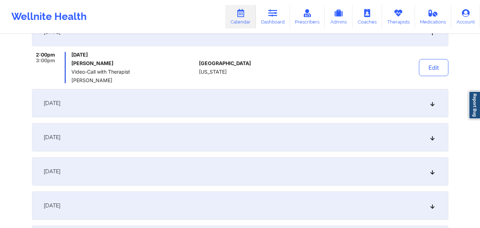
click at [433, 70] on button "Edit" at bounding box center [433, 67] width 29 height 17
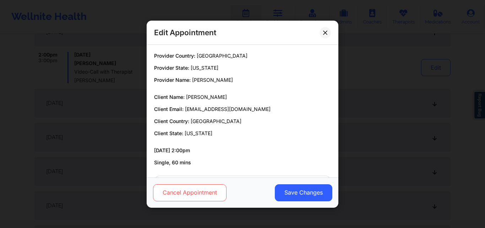
click at [194, 194] on button "Cancel Appointment" at bounding box center [189, 192] width 73 height 17
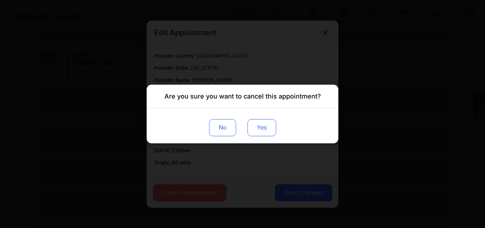
click at [257, 126] on button "Yes" at bounding box center [261, 127] width 29 height 17
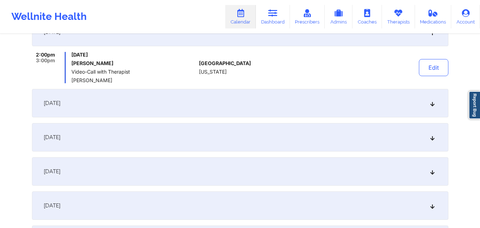
click at [436, 105] on div "December 26, 2025" at bounding box center [240, 103] width 416 height 28
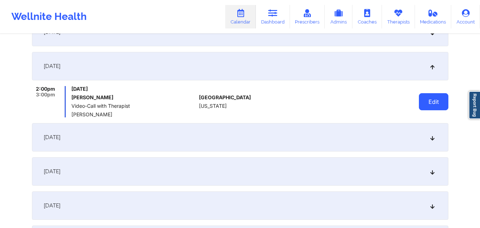
click at [432, 103] on button "Edit" at bounding box center [433, 101] width 29 height 17
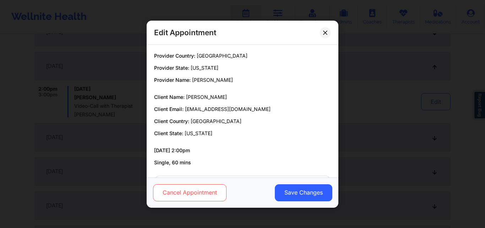
click at [204, 196] on button "Cancel Appointment" at bounding box center [189, 192] width 73 height 17
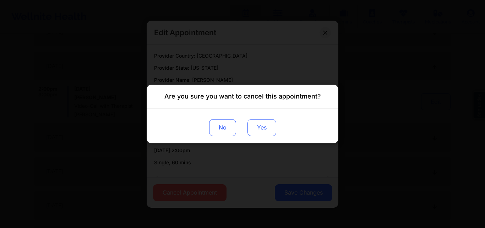
click at [263, 129] on button "Yes" at bounding box center [261, 127] width 29 height 17
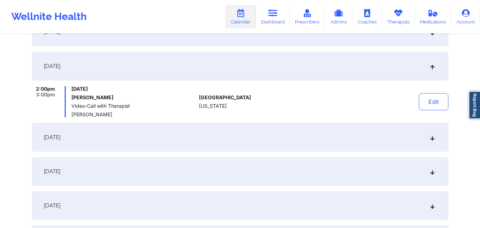
drag, startPoint x: 414, startPoint y: 145, endPoint x: 419, endPoint y: 144, distance: 4.3
click at [415, 145] on div "January 2, 2026" at bounding box center [240, 137] width 416 height 28
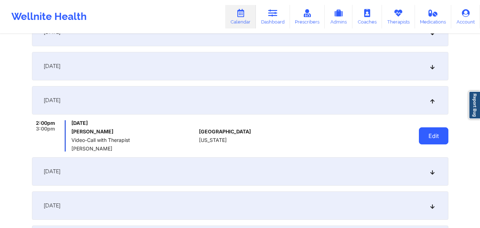
click at [430, 142] on button "Edit" at bounding box center [433, 135] width 29 height 17
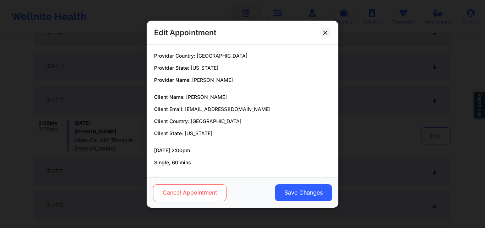
click at [203, 187] on button "Cancel Appointment" at bounding box center [189, 192] width 73 height 17
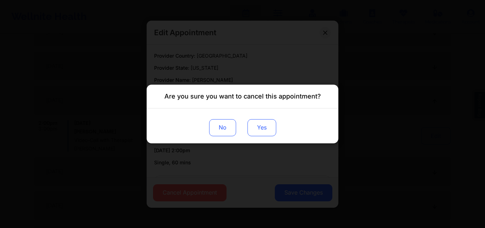
click at [265, 131] on button "Yes" at bounding box center [261, 127] width 29 height 17
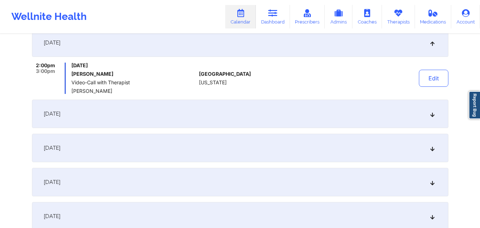
scroll to position [604, 0]
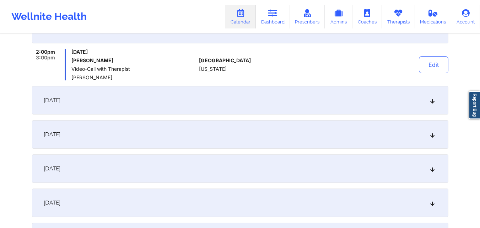
click at [438, 102] on div "January 9, 2026" at bounding box center [240, 100] width 416 height 28
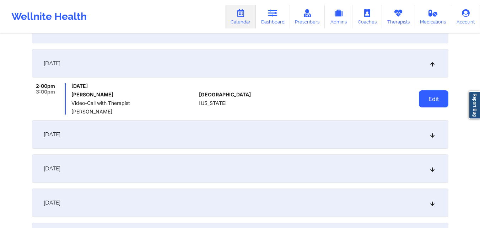
click at [432, 95] on button "Edit" at bounding box center [433, 98] width 29 height 17
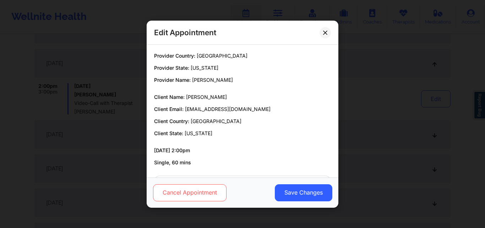
click at [200, 192] on button "Cancel Appointment" at bounding box center [189, 192] width 73 height 17
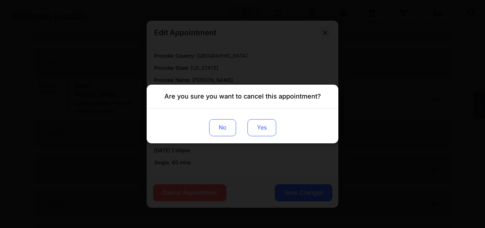
click at [268, 125] on button "Yes" at bounding box center [261, 127] width 29 height 17
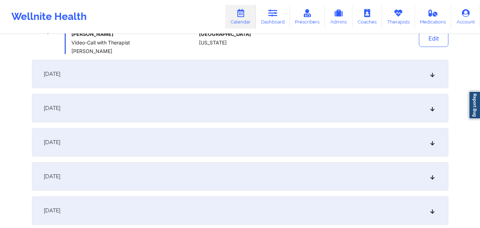
scroll to position [675, 0]
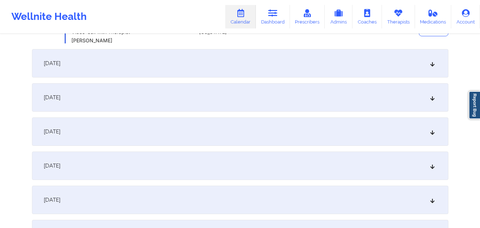
click at [430, 69] on div "January 16, 2026" at bounding box center [240, 63] width 416 height 28
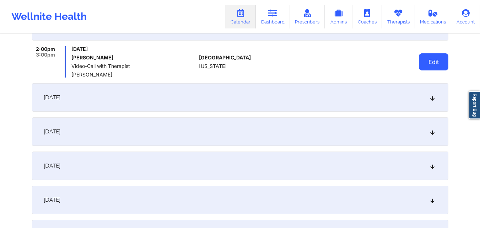
click at [430, 60] on button "Edit" at bounding box center [433, 61] width 29 height 17
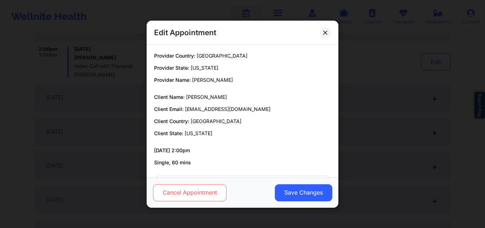
click at [204, 186] on button "Cancel Appointment" at bounding box center [189, 192] width 73 height 17
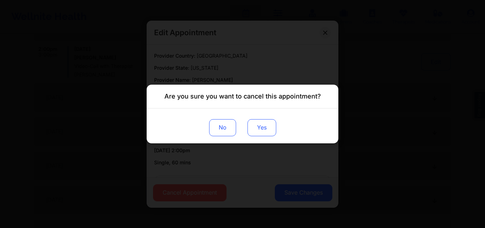
click at [259, 130] on button "Yes" at bounding box center [261, 127] width 29 height 17
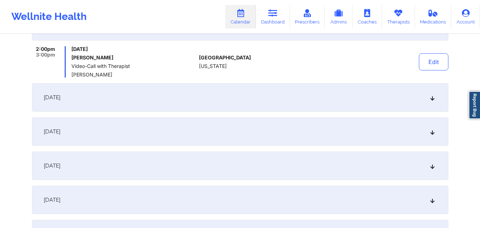
click at [435, 96] on icon at bounding box center [432, 97] width 6 height 5
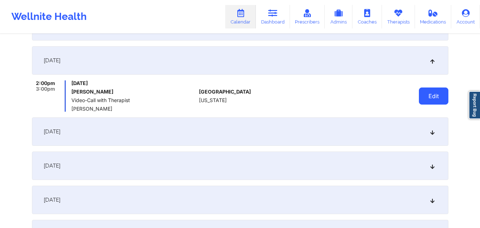
click at [436, 94] on button "Edit" at bounding box center [433, 95] width 29 height 17
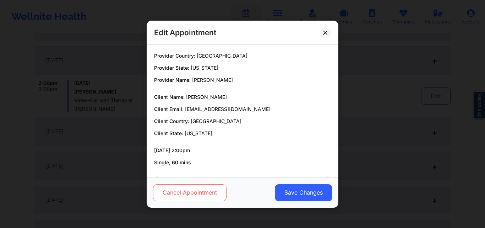
click at [197, 193] on button "Cancel Appointment" at bounding box center [189, 192] width 73 height 17
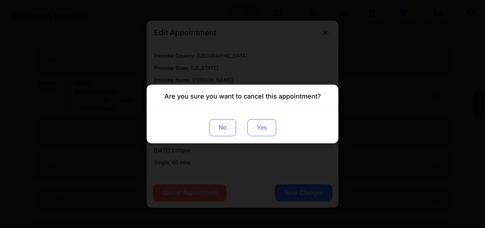
click at [261, 124] on button "Yes" at bounding box center [261, 127] width 29 height 17
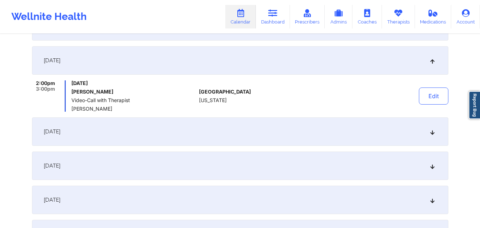
click at [430, 134] on icon at bounding box center [432, 131] width 6 height 5
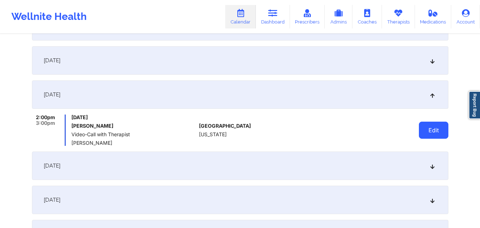
click at [428, 126] on button "Edit" at bounding box center [433, 129] width 29 height 17
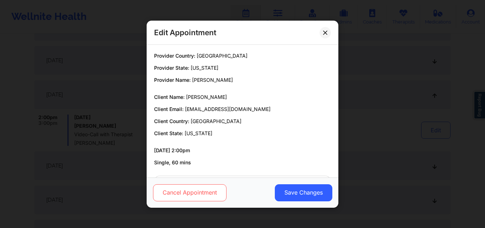
click at [192, 190] on button "Cancel Appointment" at bounding box center [189, 192] width 73 height 17
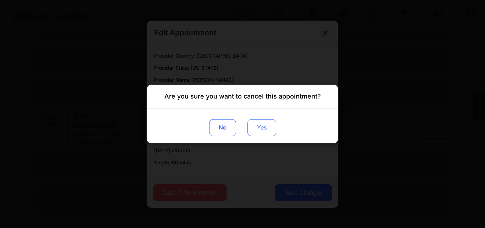
click at [258, 127] on button "Yes" at bounding box center [261, 127] width 29 height 17
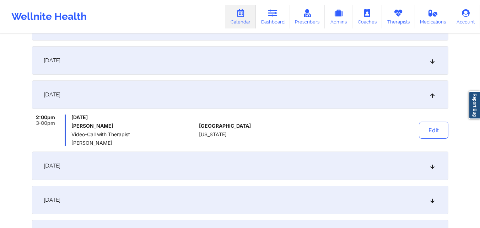
click at [433, 164] on icon at bounding box center [432, 165] width 6 height 5
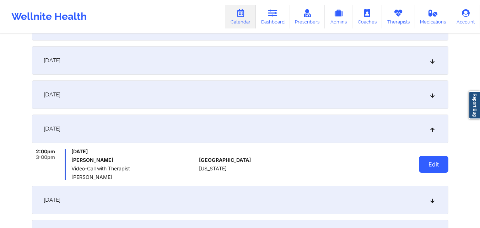
click at [441, 164] on button "Edit" at bounding box center [433, 164] width 29 height 17
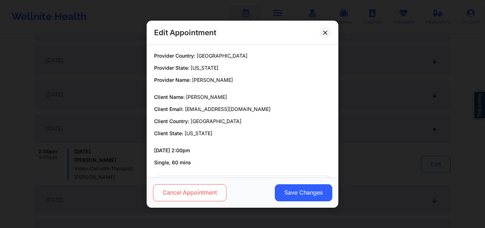
click at [213, 197] on button "Cancel Appointment" at bounding box center [189, 192] width 73 height 17
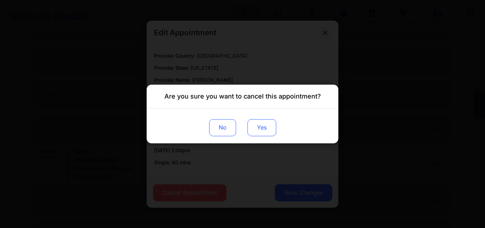
click at [254, 128] on button "Yes" at bounding box center [261, 127] width 29 height 17
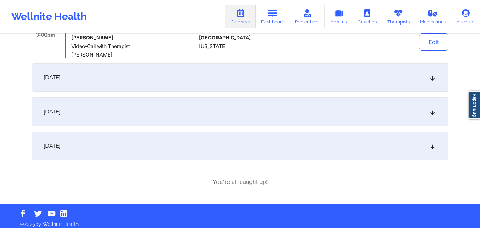
scroll to position [801, 0]
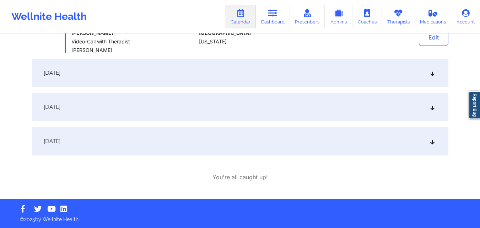
click at [436, 72] on div "February 13, 2026" at bounding box center [240, 73] width 416 height 28
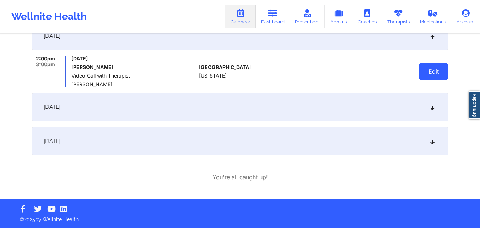
click at [430, 73] on button "Edit" at bounding box center [433, 71] width 29 height 17
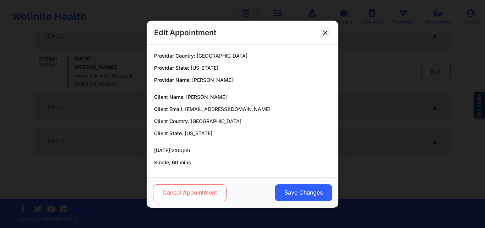
click at [206, 192] on button "Cancel Appointment" at bounding box center [189, 192] width 73 height 17
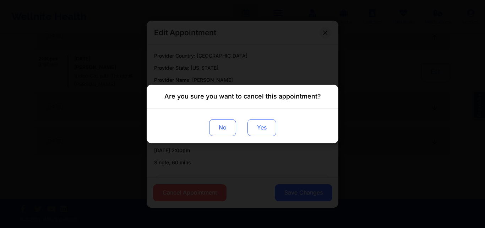
drag, startPoint x: 253, startPoint y: 124, endPoint x: 272, endPoint y: 119, distance: 19.6
click at [253, 124] on button "Yes" at bounding box center [261, 127] width 29 height 17
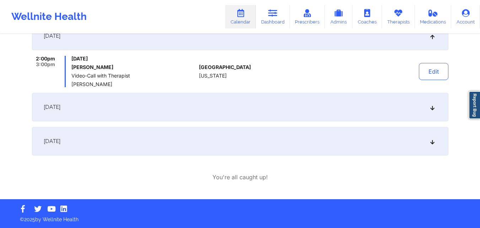
click at [431, 104] on icon at bounding box center [432, 106] width 6 height 5
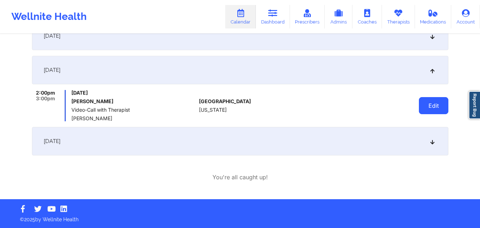
click at [440, 112] on button "Edit" at bounding box center [433, 105] width 29 height 17
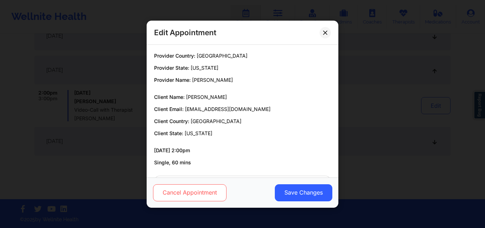
click at [184, 197] on button "Cancel Appointment" at bounding box center [189, 192] width 73 height 17
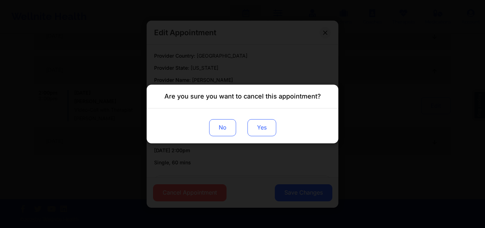
click at [255, 127] on button "Yes" at bounding box center [261, 127] width 29 height 17
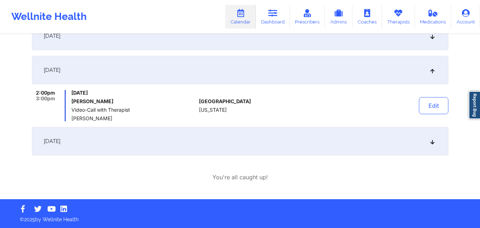
click at [431, 143] on icon at bounding box center [432, 140] width 6 height 5
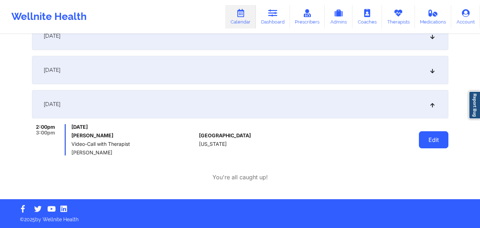
click at [442, 139] on button "Edit" at bounding box center [433, 139] width 29 height 17
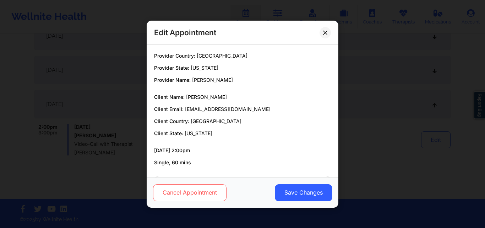
click at [193, 190] on button "Cancel Appointment" at bounding box center [189, 192] width 73 height 17
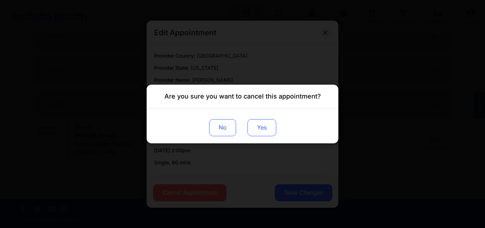
click at [268, 126] on button "Yes" at bounding box center [261, 127] width 29 height 17
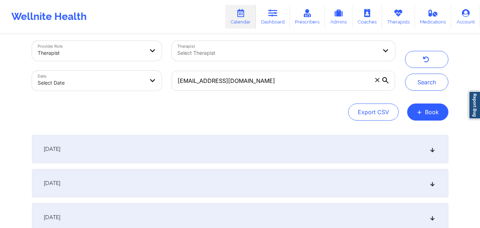
scroll to position [0, 0]
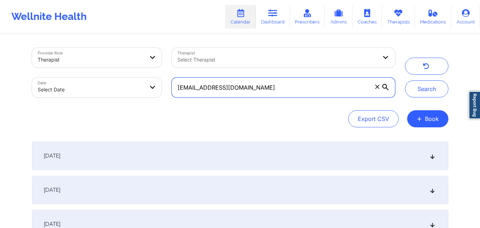
click at [294, 91] on input "chelsea.messinabills@outlook.com" at bounding box center [282, 87] width 223 height 20
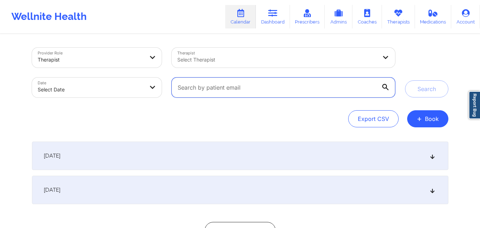
click at [288, 93] on input "text" at bounding box center [282, 87] width 223 height 20
paste input "[EMAIL_ADDRESS][DOMAIN_NAME]"
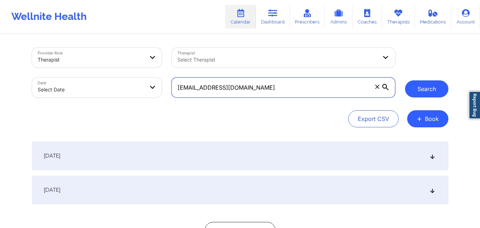
type input "chelsea.messinabills@outlook.com"
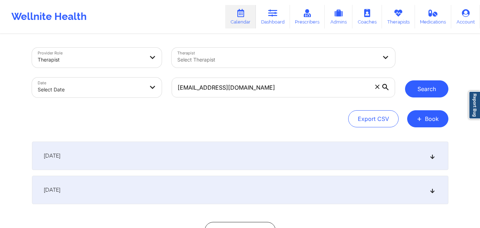
drag, startPoint x: 423, startPoint y: 92, endPoint x: 418, endPoint y: 92, distance: 5.0
click at [422, 92] on button "Search" at bounding box center [426, 88] width 43 height 17
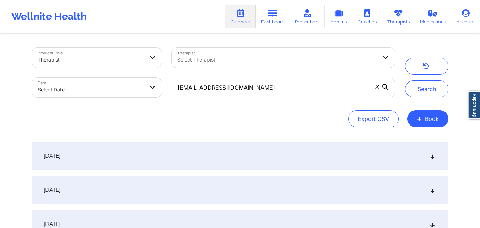
click at [246, 154] on div "September 26, 2025" at bounding box center [240, 155] width 416 height 28
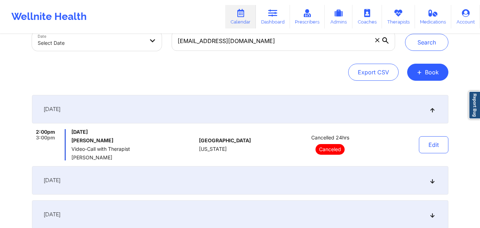
scroll to position [71, 0]
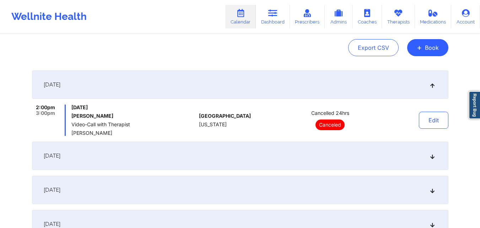
click at [255, 144] on div "October 3, 2025" at bounding box center [240, 155] width 416 height 28
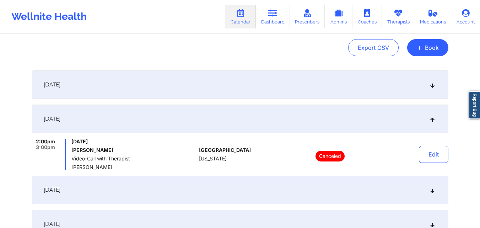
click at [275, 202] on div "October 10, 2025" at bounding box center [240, 189] width 416 height 28
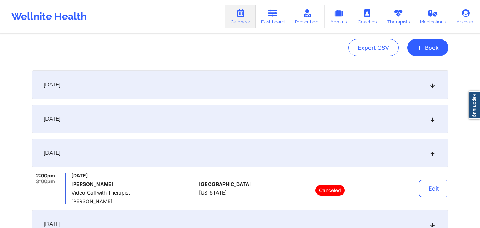
scroll to position [142, 0]
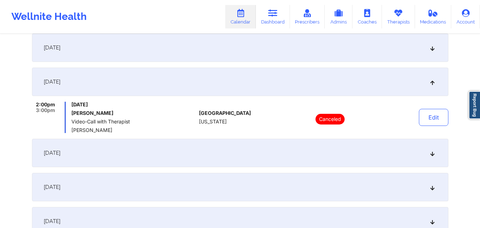
click at [275, 141] on div "October 17, 2025" at bounding box center [240, 152] width 416 height 28
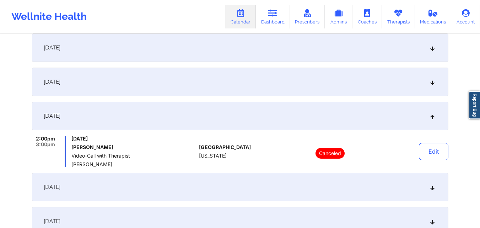
click at [304, 192] on div "October 24, 2025" at bounding box center [240, 187] width 416 height 28
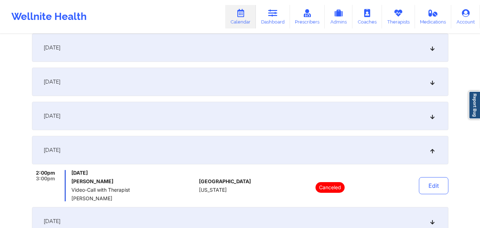
click at [309, 217] on div "October 31, 2025" at bounding box center [240, 221] width 416 height 28
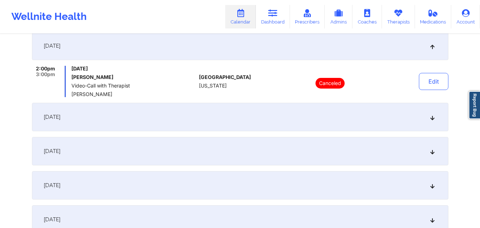
scroll to position [284, 0]
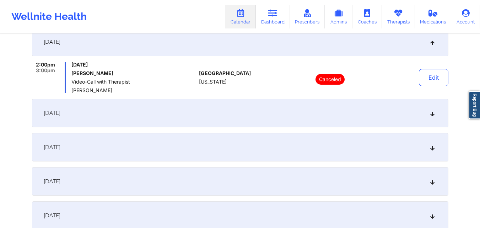
click at [272, 116] on div "November 7, 2025" at bounding box center [240, 113] width 416 height 28
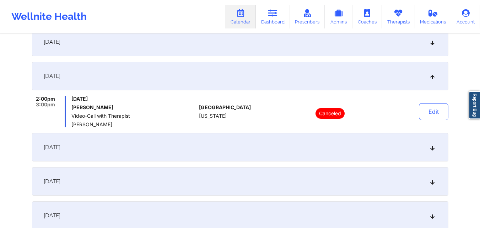
click at [281, 138] on div "November 14, 2025" at bounding box center [240, 147] width 416 height 28
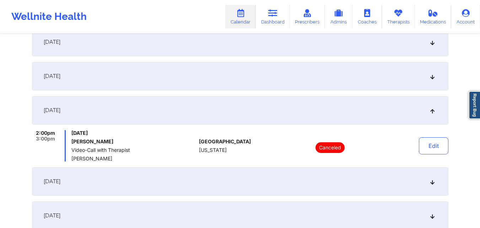
click at [286, 173] on div "November 21, 2025" at bounding box center [240, 181] width 416 height 28
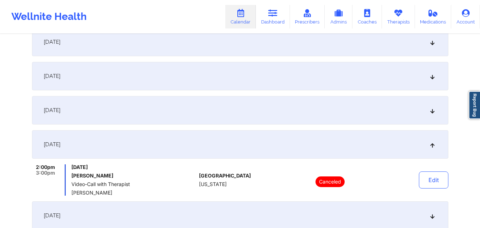
click at [290, 209] on div "November 28, 2025" at bounding box center [240, 215] width 416 height 28
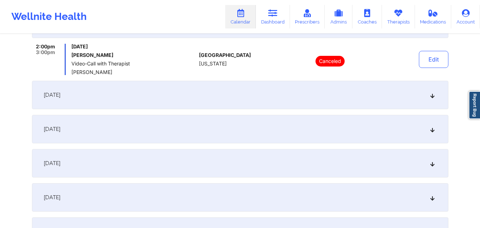
scroll to position [462, 0]
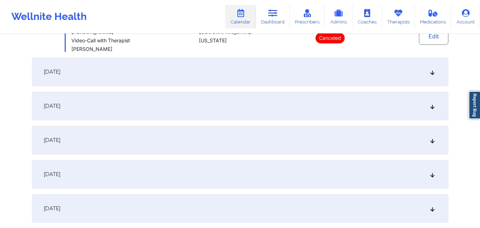
click at [262, 73] on div "December 5, 2025" at bounding box center [240, 72] width 416 height 28
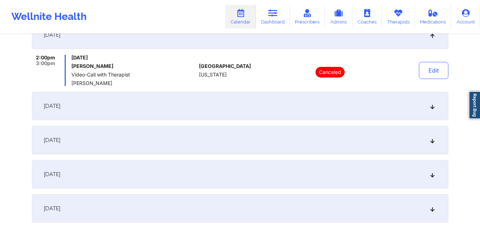
click at [273, 115] on div "December 12, 2025" at bounding box center [240, 106] width 416 height 28
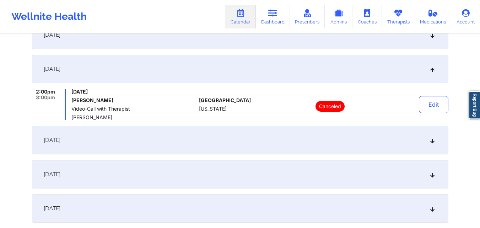
click at [276, 135] on div "December 19, 2025" at bounding box center [240, 140] width 416 height 28
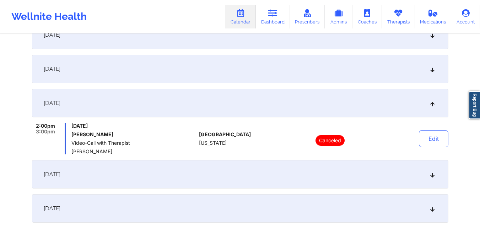
click at [280, 169] on div "December 26, 2025" at bounding box center [240, 174] width 416 height 28
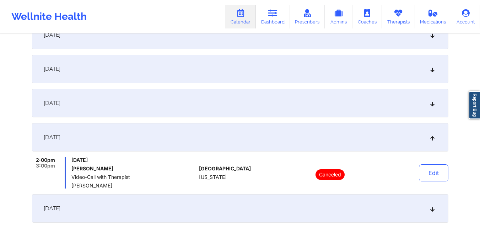
click at [277, 198] on div "January 2, 2026" at bounding box center [240, 208] width 416 height 28
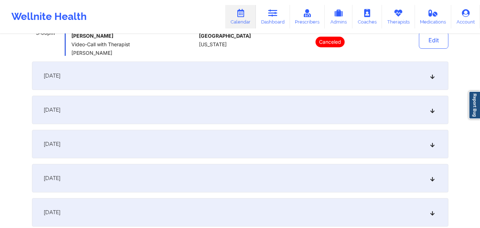
scroll to position [639, 0]
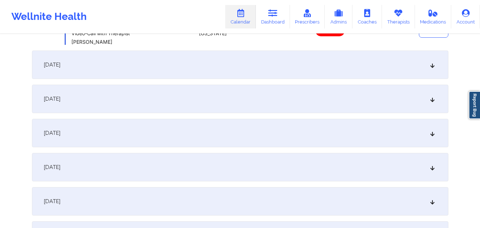
click at [245, 66] on div "January 9, 2026" at bounding box center [240, 64] width 416 height 28
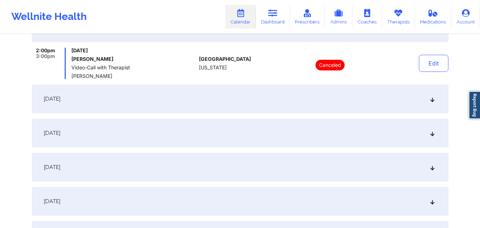
click at [256, 99] on div "January 16, 2026" at bounding box center [240, 99] width 416 height 28
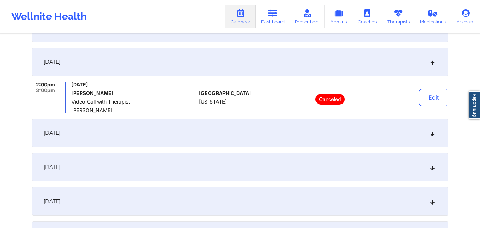
click at [263, 144] on div "January 23, 2026" at bounding box center [240, 133] width 416 height 28
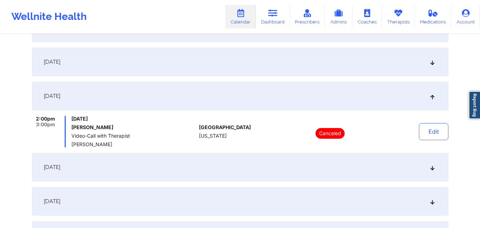
click at [262, 164] on div "January 30, 2026" at bounding box center [240, 167] width 416 height 28
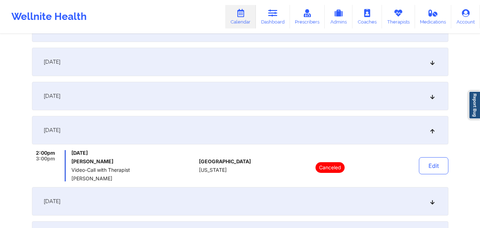
click at [255, 200] on div "February 6, 2026" at bounding box center [240, 201] width 416 height 28
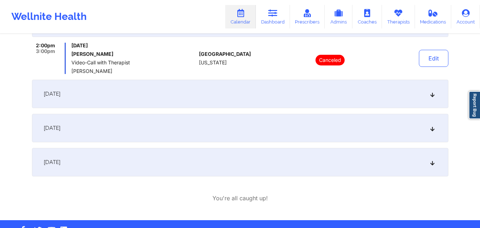
scroll to position [781, 0]
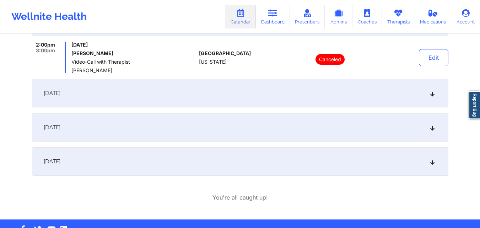
click at [243, 90] on div "February 13, 2026" at bounding box center [240, 93] width 416 height 28
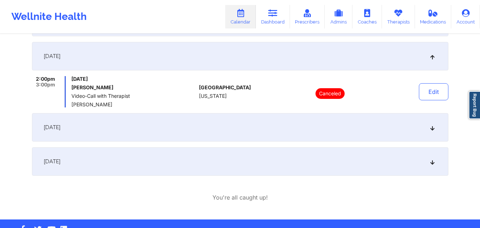
click at [251, 122] on div "February 20, 2026" at bounding box center [240, 127] width 416 height 28
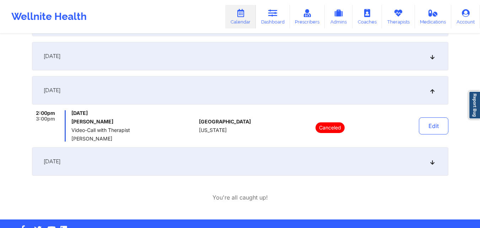
click at [254, 162] on div "February 27, 2026" at bounding box center [240, 161] width 416 height 28
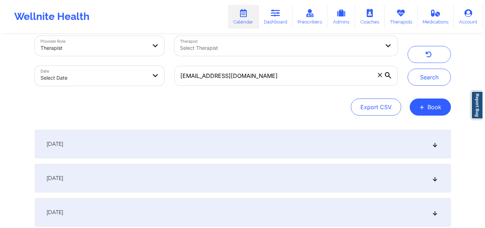
scroll to position [0, 0]
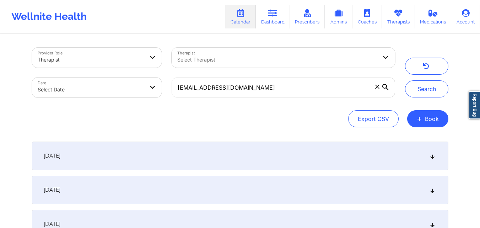
click at [377, 86] on icon at bounding box center [377, 87] width 4 height 4
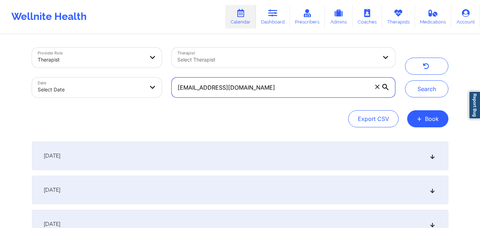
click at [377, 86] on input "chelsea.messinabills@outlook.com" at bounding box center [282, 87] width 223 height 20
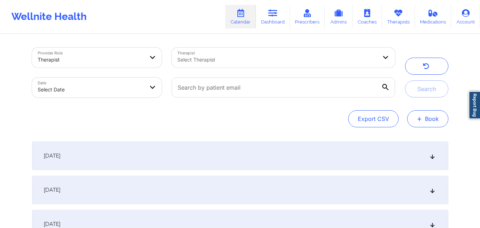
click at [426, 119] on button "+ Book" at bounding box center [427, 118] width 41 height 17
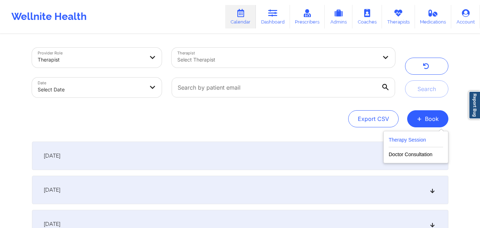
click at [412, 141] on button "Therapy Session" at bounding box center [415, 141] width 54 height 12
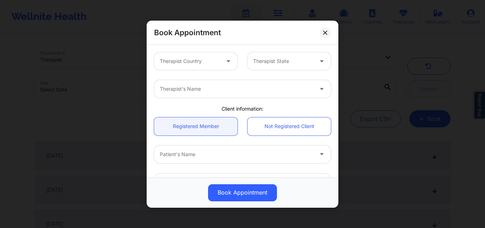
click at [210, 58] on div at bounding box center [190, 61] width 60 height 9
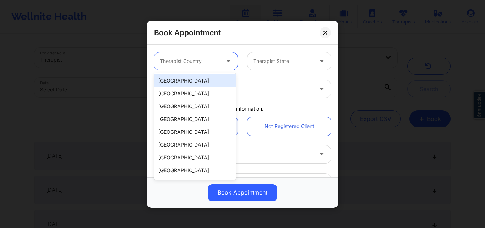
click at [206, 83] on div "[GEOGRAPHIC_DATA]" at bounding box center [195, 80] width 82 height 13
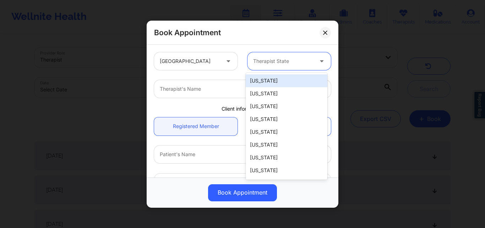
click at [273, 61] on div at bounding box center [283, 61] width 60 height 9
type input "p"
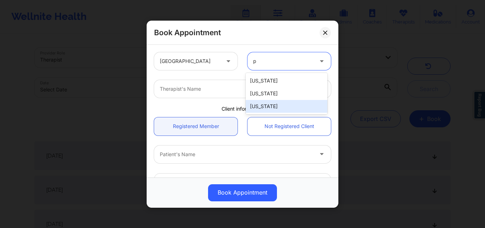
click at [273, 104] on div "[US_STATE]" at bounding box center [287, 106] width 82 height 13
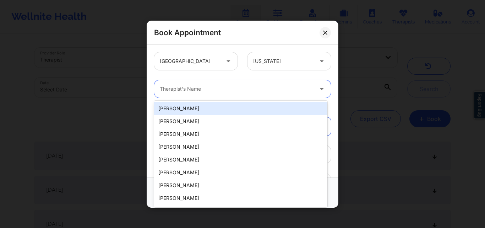
click at [225, 87] on div at bounding box center [236, 89] width 153 height 9
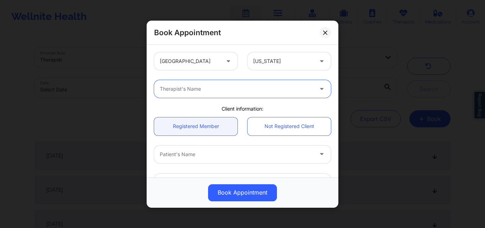
paste input "[US_STATE][PERSON_NAME]"
type input "[US_STATE][PERSON_NAME]"
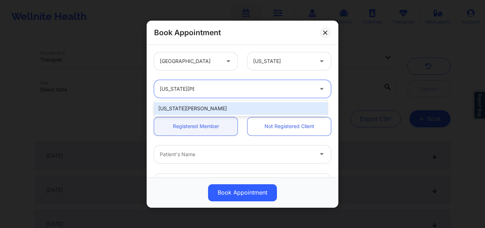
click at [222, 105] on div "[US_STATE][PERSON_NAME]" at bounding box center [240, 108] width 173 height 13
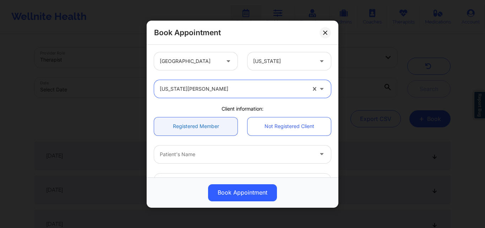
click at [196, 128] on link "Registered Member" at bounding box center [195, 126] width 83 height 18
click at [203, 152] on div at bounding box center [236, 153] width 153 height 9
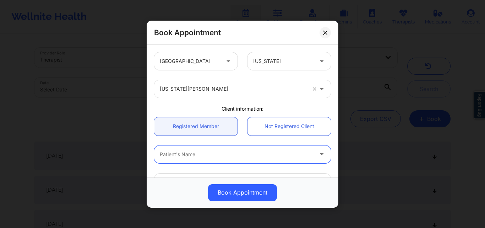
paste input "[PERSON_NAME]"
type input "[PERSON_NAME]"
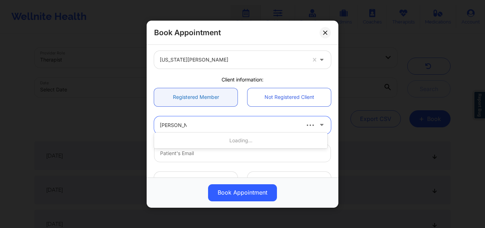
scroll to position [36, 0]
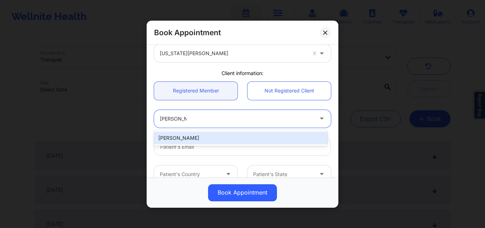
click at [224, 135] on div "[PERSON_NAME]" at bounding box center [240, 137] width 173 height 13
type input "[EMAIL_ADDRESS][DOMAIN_NAME]"
type input "[PHONE_NUMBER]"
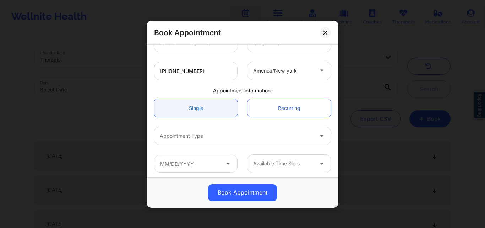
scroll to position [169, 0]
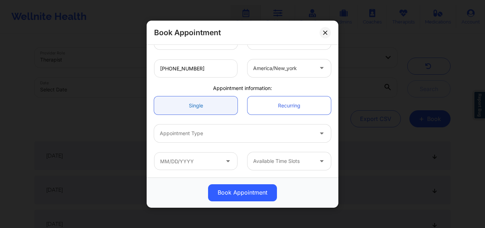
click at [196, 109] on link "Single" at bounding box center [195, 105] width 83 height 18
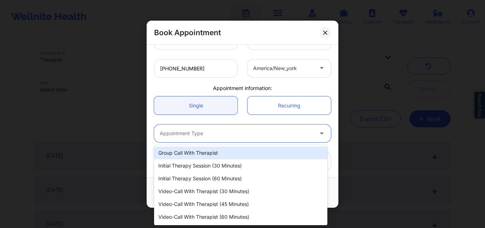
click at [199, 134] on div at bounding box center [236, 133] width 153 height 9
click at [214, 137] on div "Appointment Type" at bounding box center [234, 133] width 160 height 18
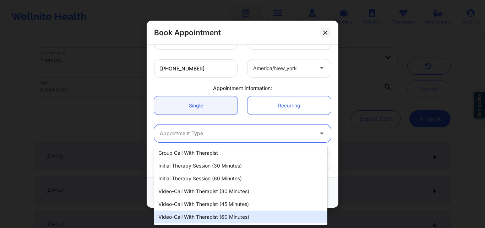
click at [224, 216] on div "Video-Call with Therapist (60 minutes)" at bounding box center [240, 216] width 173 height 13
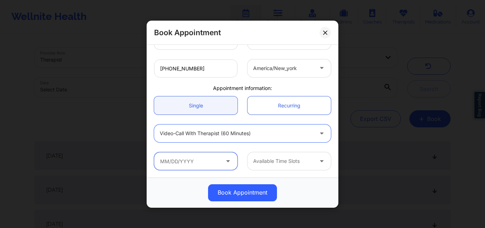
click at [197, 159] on input "text" at bounding box center [195, 161] width 83 height 18
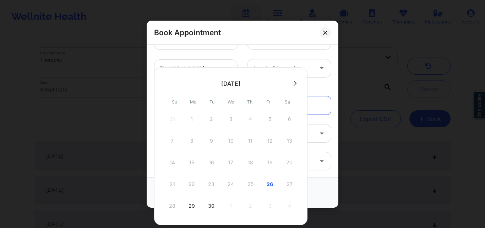
click at [251, 184] on div "21 22 23 24 25 26 27" at bounding box center [230, 184] width 135 height 20
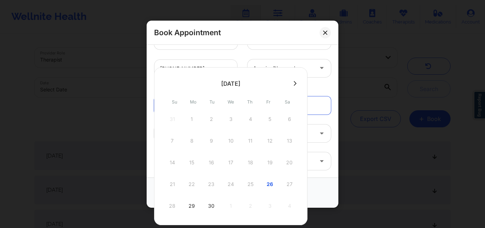
click at [251, 184] on div "21 22 23 24 25 26 27" at bounding box center [230, 184] width 135 height 20
click at [297, 82] on button at bounding box center [295, 83] width 7 height 6
click at [167, 81] on icon at bounding box center [166, 83] width 3 height 5
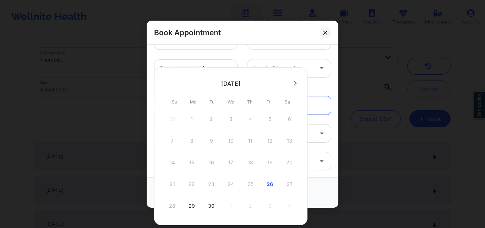
click at [327, 88] on div "Appointment information:" at bounding box center [242, 87] width 187 height 7
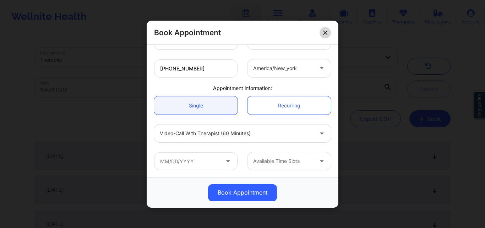
click at [324, 33] on icon at bounding box center [325, 32] width 4 height 4
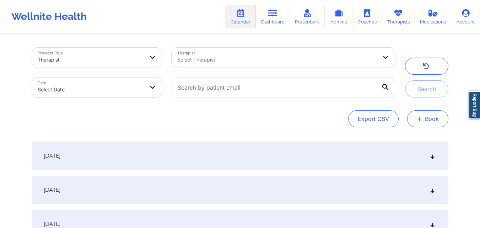
click at [424, 118] on button "+ Book" at bounding box center [427, 118] width 41 height 17
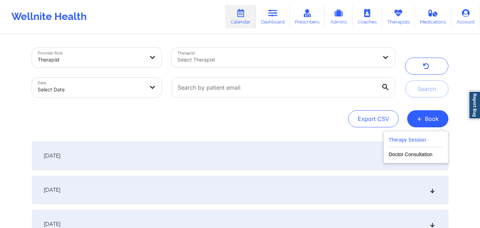
click at [421, 136] on button "Therapy Session" at bounding box center [415, 141] width 54 height 12
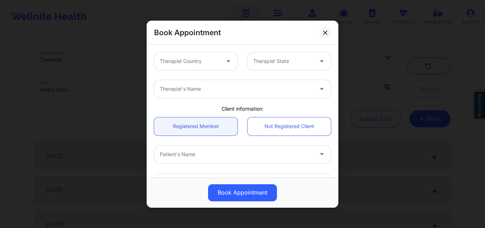
click at [214, 66] on div "Therapist Country" at bounding box center [187, 61] width 66 height 18
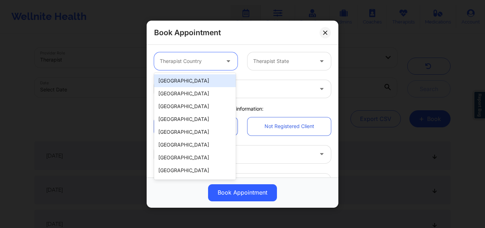
drag, startPoint x: 203, startPoint y: 83, endPoint x: 230, endPoint y: 79, distance: 27.7
click at [203, 83] on div "[GEOGRAPHIC_DATA]" at bounding box center [195, 80] width 82 height 13
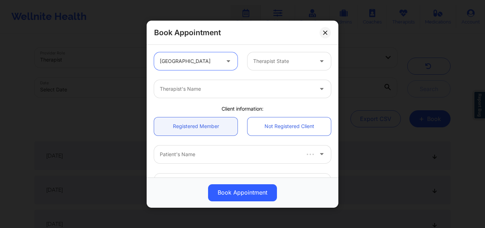
click at [282, 62] on div at bounding box center [283, 61] width 60 height 9
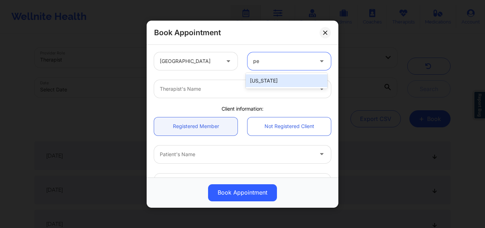
type input "pen"
click at [278, 83] on div "[US_STATE]" at bounding box center [287, 80] width 82 height 13
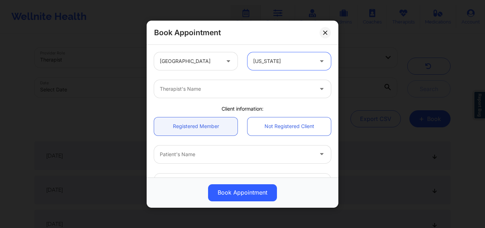
click at [238, 86] on div at bounding box center [236, 89] width 153 height 9
paste input "[US_STATE][PERSON_NAME]"
type input "[US_STATE][PERSON_NAME]"
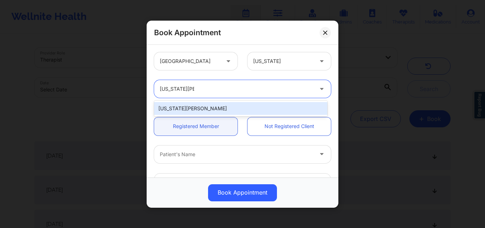
click at [210, 109] on div "[US_STATE][PERSON_NAME]" at bounding box center [240, 108] width 173 height 13
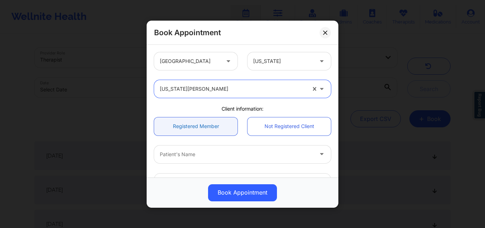
click at [203, 131] on link "Registered Member" at bounding box center [195, 126] width 83 height 18
click at [201, 152] on div at bounding box center [236, 153] width 153 height 9
type input "Erin A"
click div "[PERSON_NAME]"
type input "[EMAIL_ADDRESS][DOMAIN_NAME]"
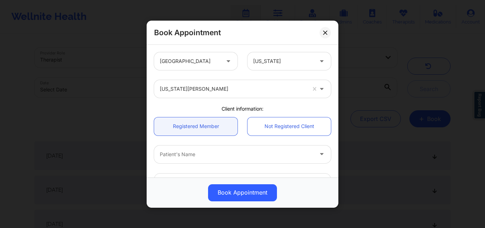
type input "[PHONE_NUMBER]"
click div "Video-Call with Therapist (60 minutes)"
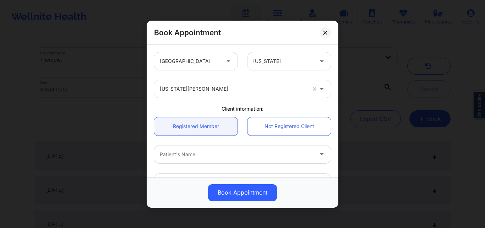
click div "25"
type input "09/25/2025"
click div "1:30 AM (GMT -4)"
click at [236, 188] on button "Book Appointment" at bounding box center [242, 192] width 69 height 17
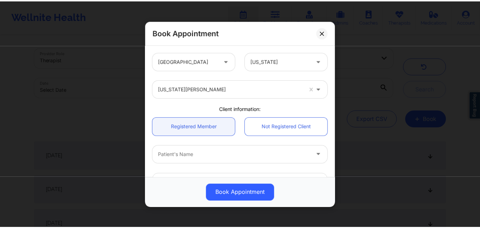
click at [245, 86] on input "text" at bounding box center [285, 87] width 223 height 20
paste input "[EMAIL_ADDRESS][DOMAIN_NAME]"
click at [431, 88] on button "Search" at bounding box center [428, 88] width 43 height 17
click at [193, 160] on div "September 25, 2025" at bounding box center [242, 155] width 416 height 28
click at [281, 89] on input "[EMAIL_ADDRESS][DOMAIN_NAME]" at bounding box center [285, 87] width 223 height 20
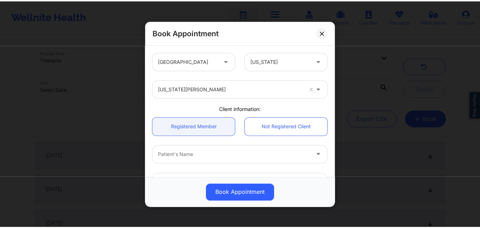
click at [281, 89] on input "[EMAIL_ADDRESS][DOMAIN_NAME]" at bounding box center [285, 87] width 223 height 20
paste input "loren.r.douglass"
click at [420, 94] on button "Search" at bounding box center [428, 88] width 43 height 17
click at [279, 175] on div "October 2, 2025" at bounding box center [242, 189] width 416 height 28
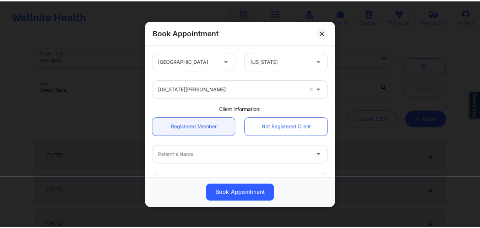
click div "October 2, 2025"
click at [283, 141] on div "September 25, 2025" at bounding box center [242, 155] width 416 height 28
click button "Edit"
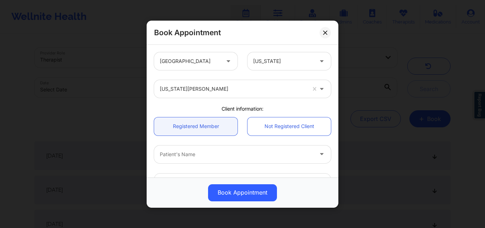
click button "Cancel Appointment"
click div "Are you sure you want to cancel this appointment? No Yes"
click button "No"
click button "Cancel Appointment"
click button "Yes"
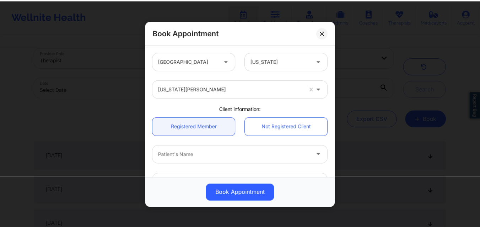
scroll to position [0, 0]
click at [266, 86] on input "loren.r.douglass@gmail.com" at bounding box center [285, 87] width 223 height 20
paste input "earthdriller"
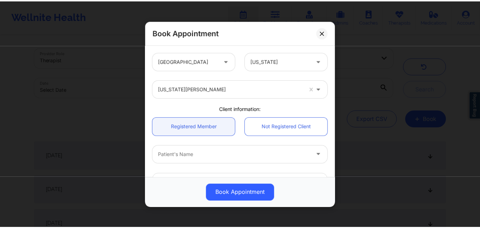
click at [425, 91] on button "Search" at bounding box center [428, 88] width 43 height 17
click button "Edit"
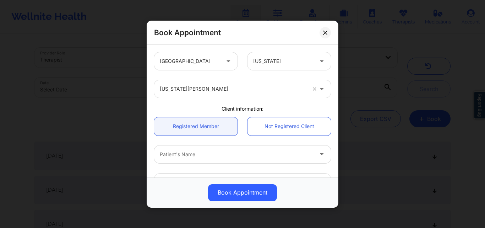
click button "Cancel Appointment"
click button "Yes"
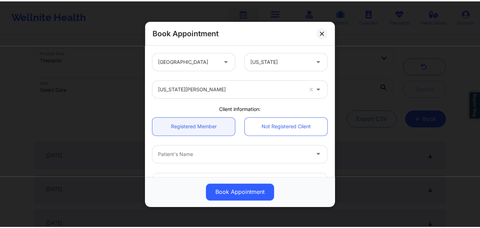
click at [274, 91] on input "earthdriller@gmail.com" at bounding box center [285, 87] width 223 height 20
paste input "markdouglas918"
type input "markdouglas918@gmail.com"
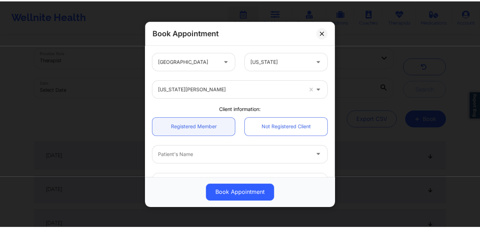
click at [429, 94] on button "Search" at bounding box center [428, 88] width 43 height 17
click span "George Berko"
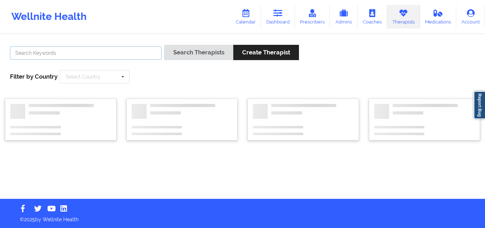
click at [93, 54] on input "text" at bounding box center [86, 52] width 152 height 13
paste input "[US_STATE][PERSON_NAME]"
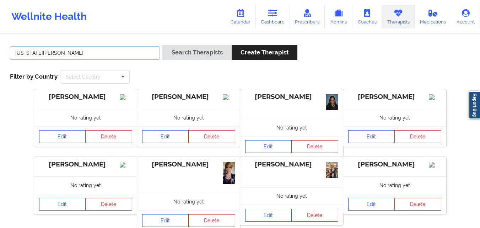
paste input "[US_STATE][PERSON_NAME]"
type input "[US_STATE][PERSON_NAME]"
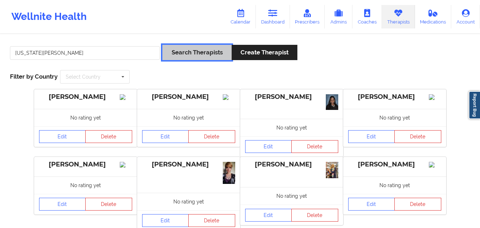
click at [179, 54] on button "Search Therapists" at bounding box center [196, 52] width 69 height 15
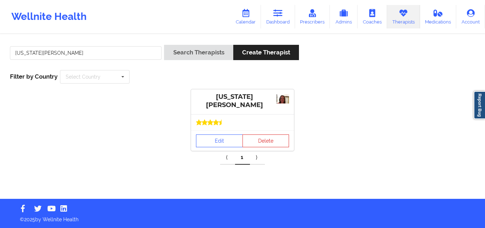
click at [232, 130] on div "Edit Delete" at bounding box center [242, 140] width 103 height 21
click at [230, 135] on link "Edit" at bounding box center [219, 140] width 47 height 13
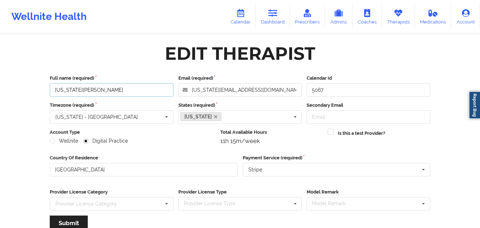
click at [102, 91] on input "[US_STATE][PERSON_NAME]" at bounding box center [112, 89] width 124 height 13
click at [115, 85] on input "[US_STATE][PERSON_NAME]" at bounding box center [112, 89] width 124 height 13
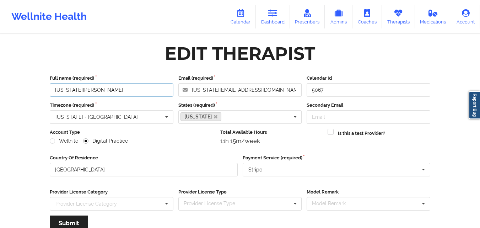
click at [115, 85] on input "[US_STATE][PERSON_NAME]" at bounding box center [112, 89] width 124 height 13
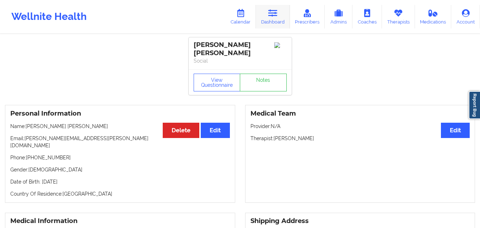
click at [269, 21] on link "Dashboard" at bounding box center [273, 16] width 34 height 23
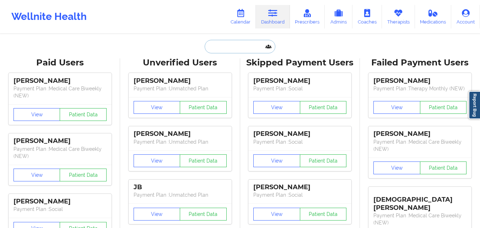
click at [220, 45] on input "text" at bounding box center [240, 46] width 70 height 13
paste input "[PERSON_NAME]"
type input "[PERSON_NAME]"
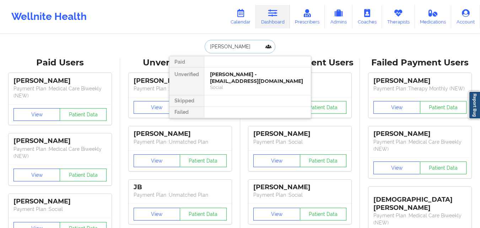
click at [239, 85] on div "Social" at bounding box center [257, 87] width 95 height 6
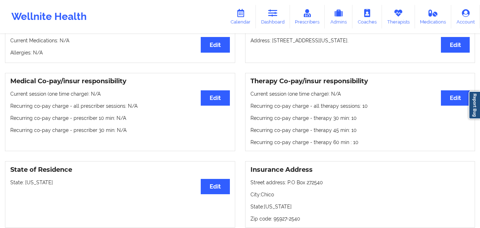
scroll to position [36, 0]
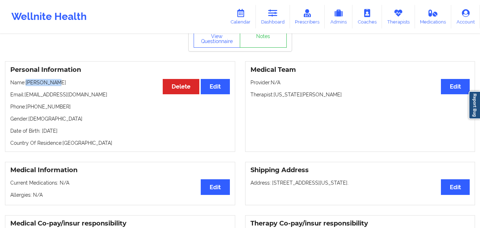
drag, startPoint x: 28, startPoint y: 85, endPoint x: 51, endPoint y: 85, distance: 23.4
click at [51, 85] on p "Name: [PERSON_NAME]" at bounding box center [119, 82] width 219 height 7
copy p "[PERSON_NAME]"
drag, startPoint x: 26, startPoint y: 97, endPoint x: 89, endPoint y: 96, distance: 62.9
click at [89, 96] on p "Email: [EMAIL_ADDRESS][DOMAIN_NAME]" at bounding box center [119, 94] width 219 height 7
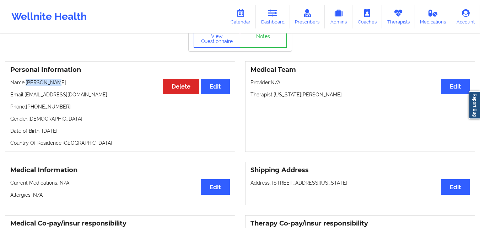
copy p "[EMAIL_ADDRESS][DOMAIN_NAME]"
